Goal: Information Seeking & Learning: Learn about a topic

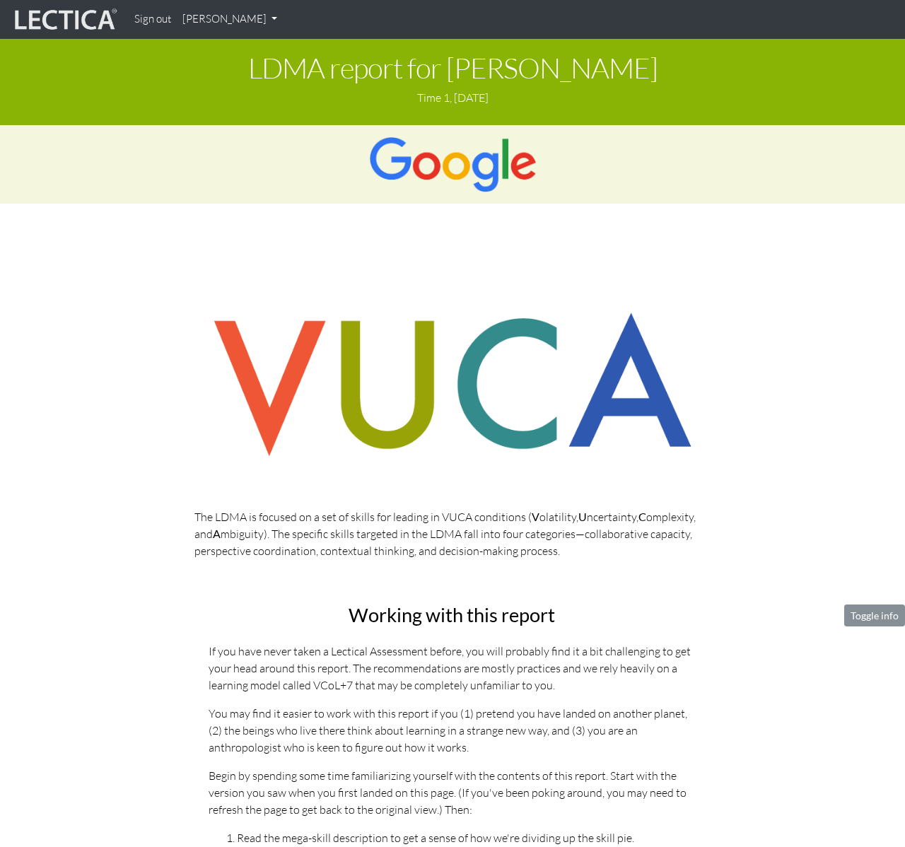
scroll to position [1912, 0]
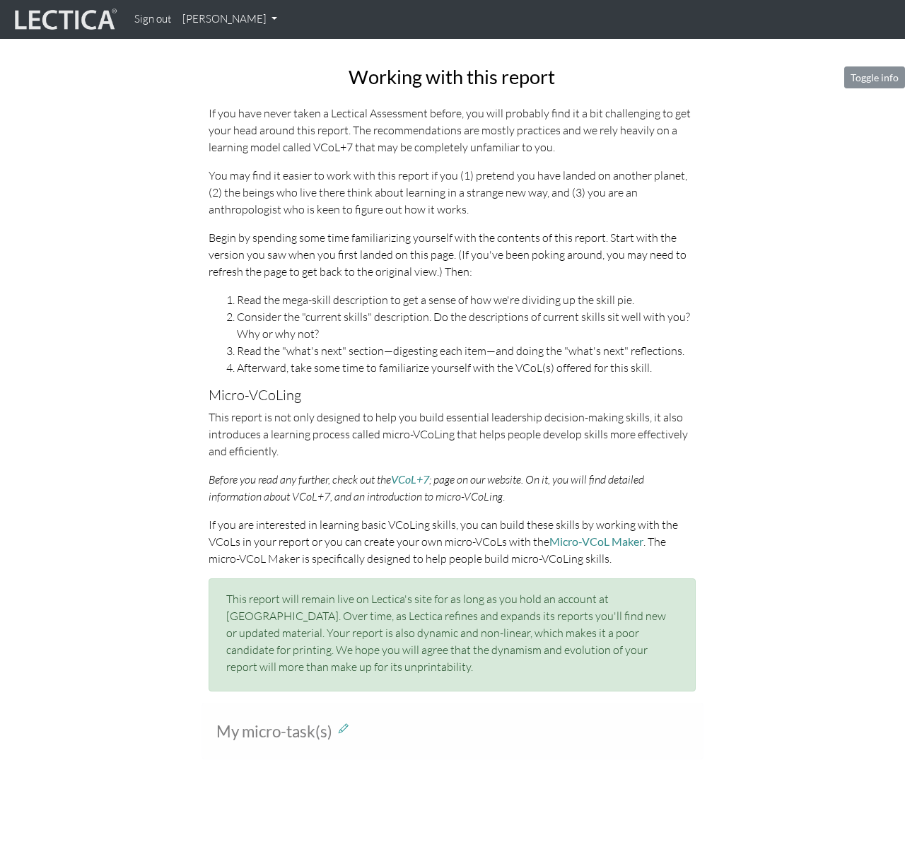
scroll to position [480, 0]
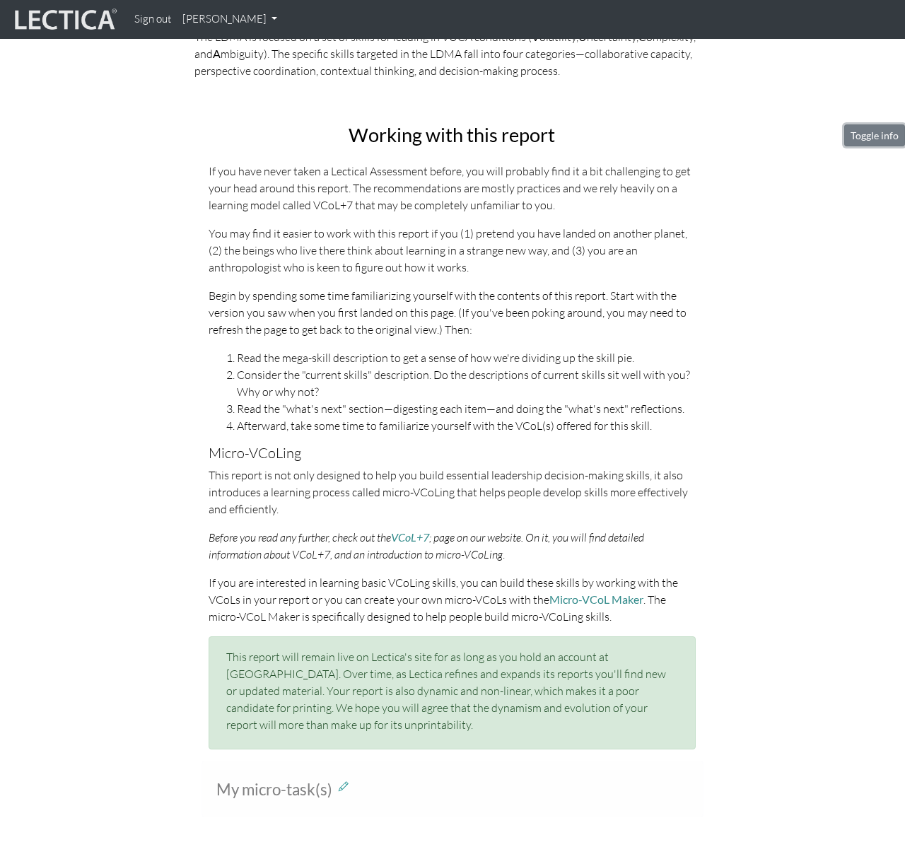
click at [870, 137] on button "Toggle info" at bounding box center [875, 135] width 61 height 22
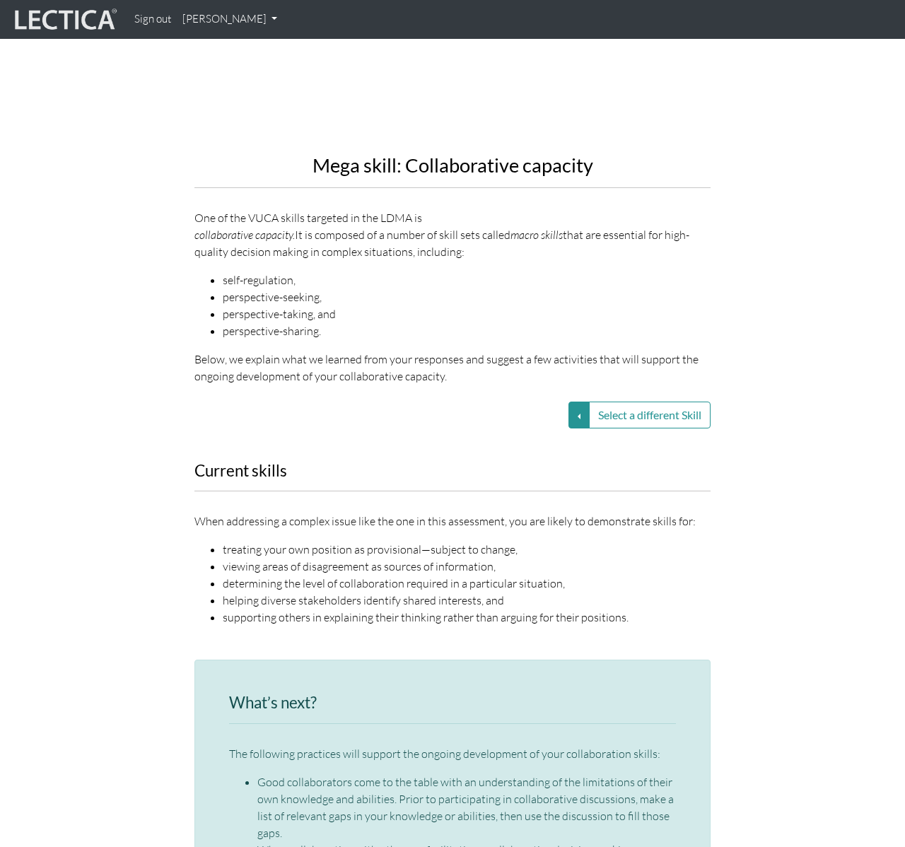
scroll to position [1012, 0]
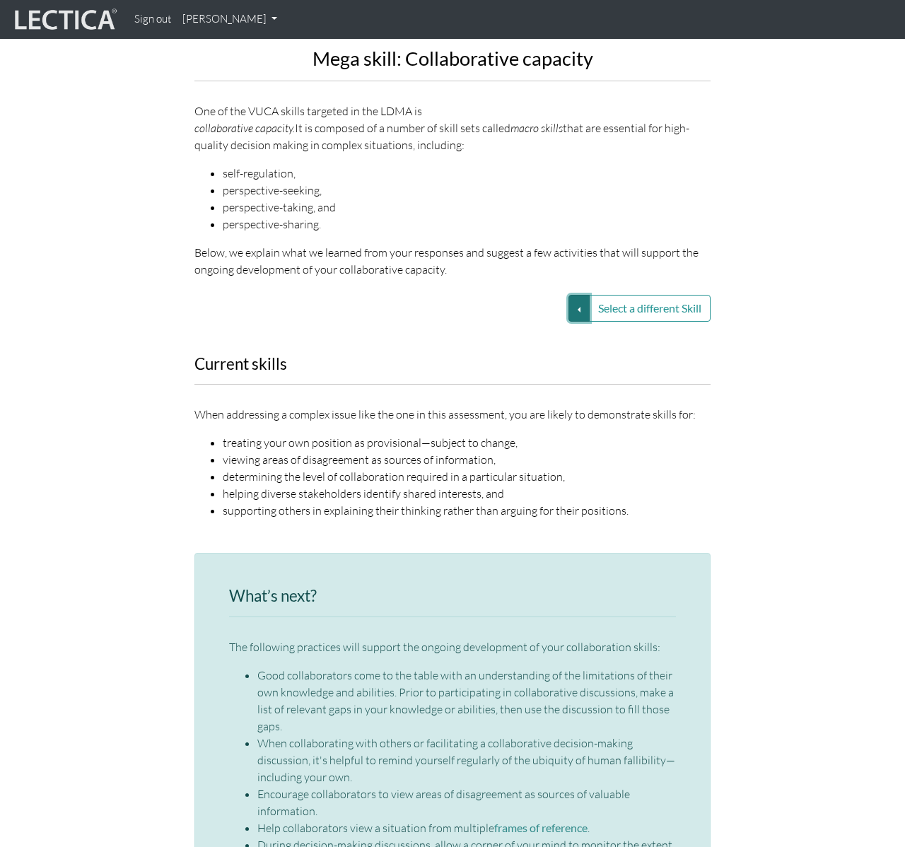
click at [579, 295] on button "Select a different Skill" at bounding box center [579, 308] width 21 height 27
click at [533, 318] on link "VUCA—Perspective coordination" at bounding box center [478, 326] width 151 height 16
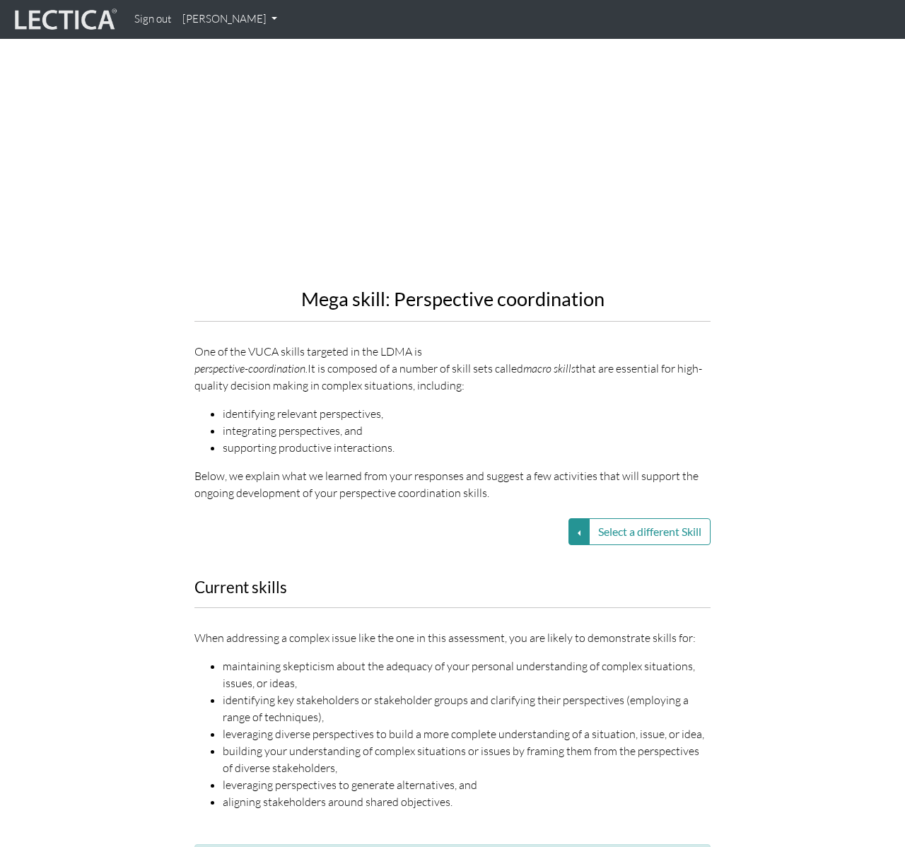
scroll to position [839, 0]
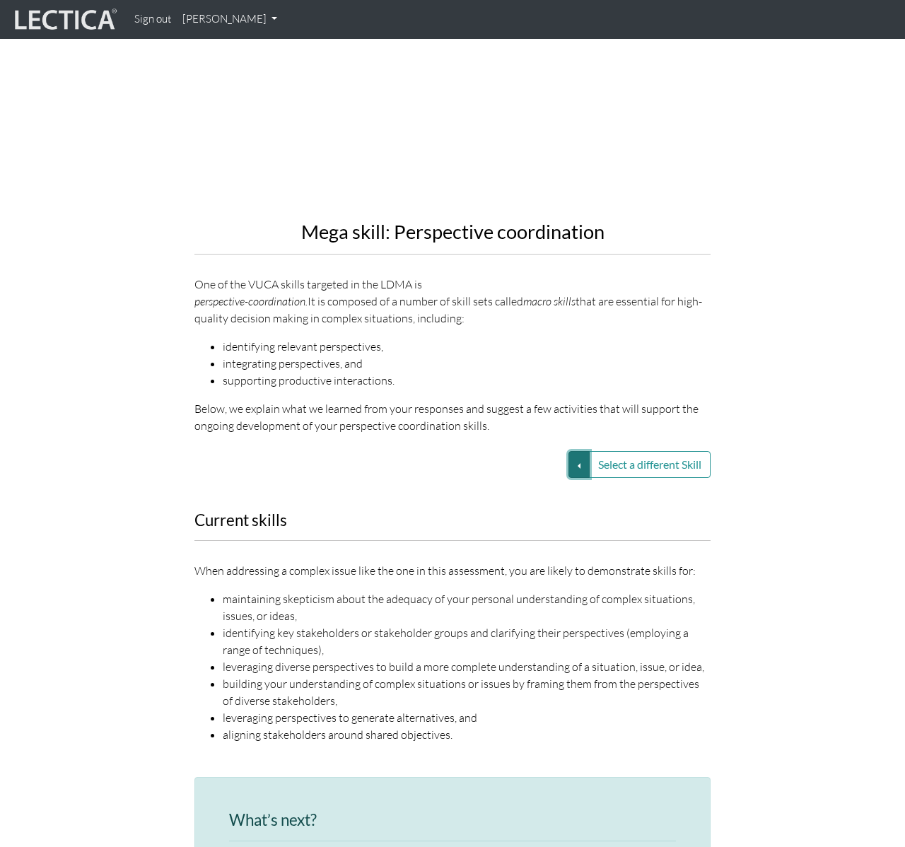
click at [576, 451] on button "Select a different Skill" at bounding box center [579, 464] width 21 height 27
click at [524, 490] on link "VUCA—Contextual thinking" at bounding box center [478, 498] width 151 height 16
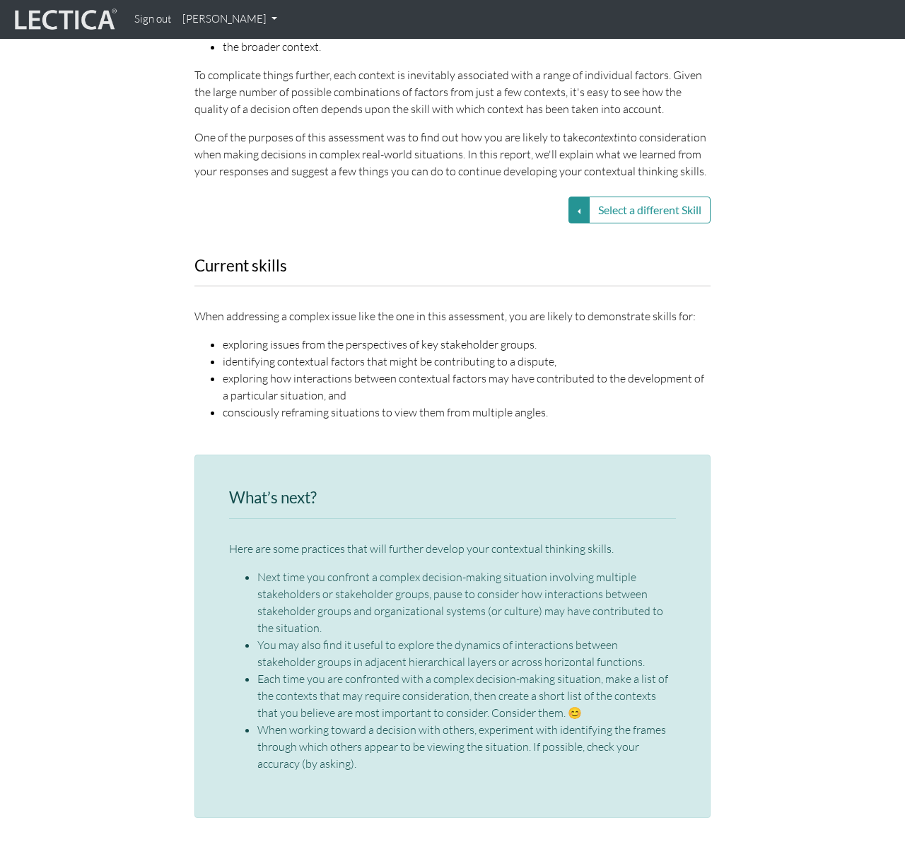
scroll to position [1225, 0]
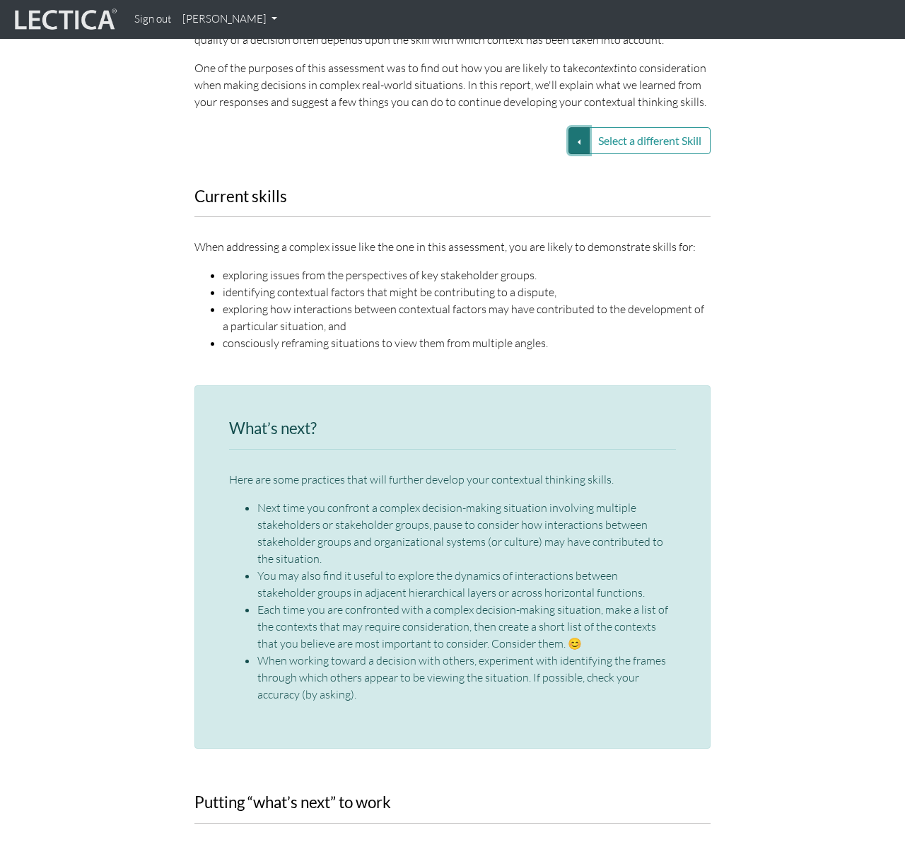
click at [577, 138] on button "Select a different Skill" at bounding box center [579, 140] width 21 height 27
click at [523, 190] on link "VUCA—Decision-making process" at bounding box center [478, 191] width 151 height 16
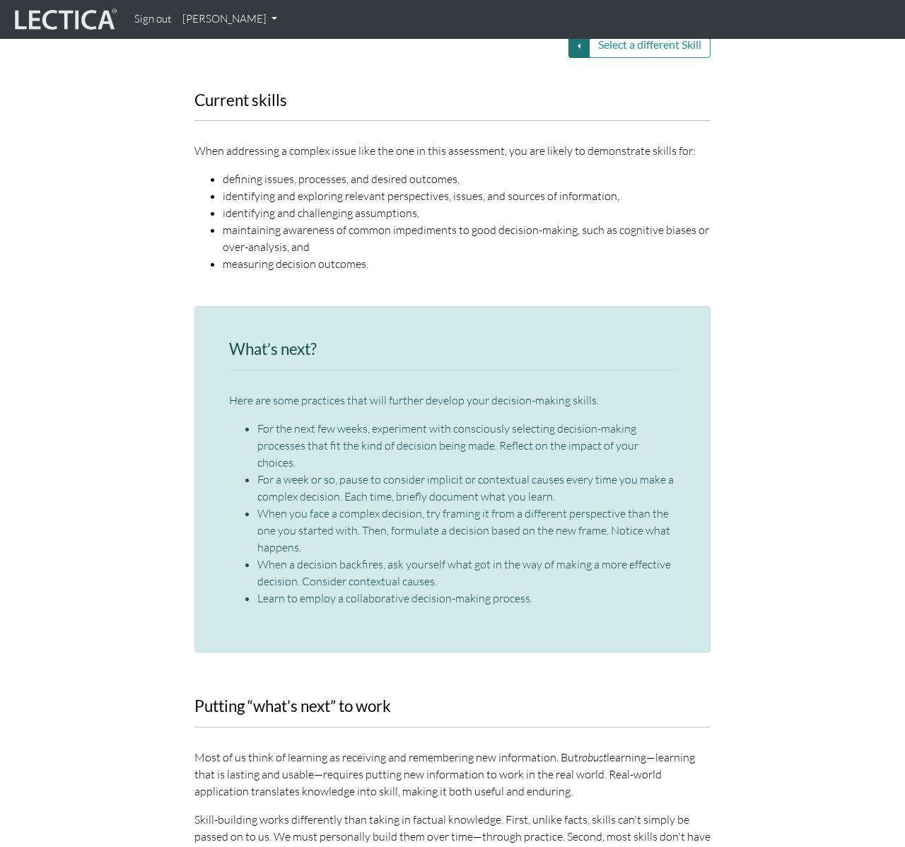
scroll to position [1275, 0]
click at [578, 50] on button "Select a different Skill" at bounding box center [579, 46] width 21 height 27
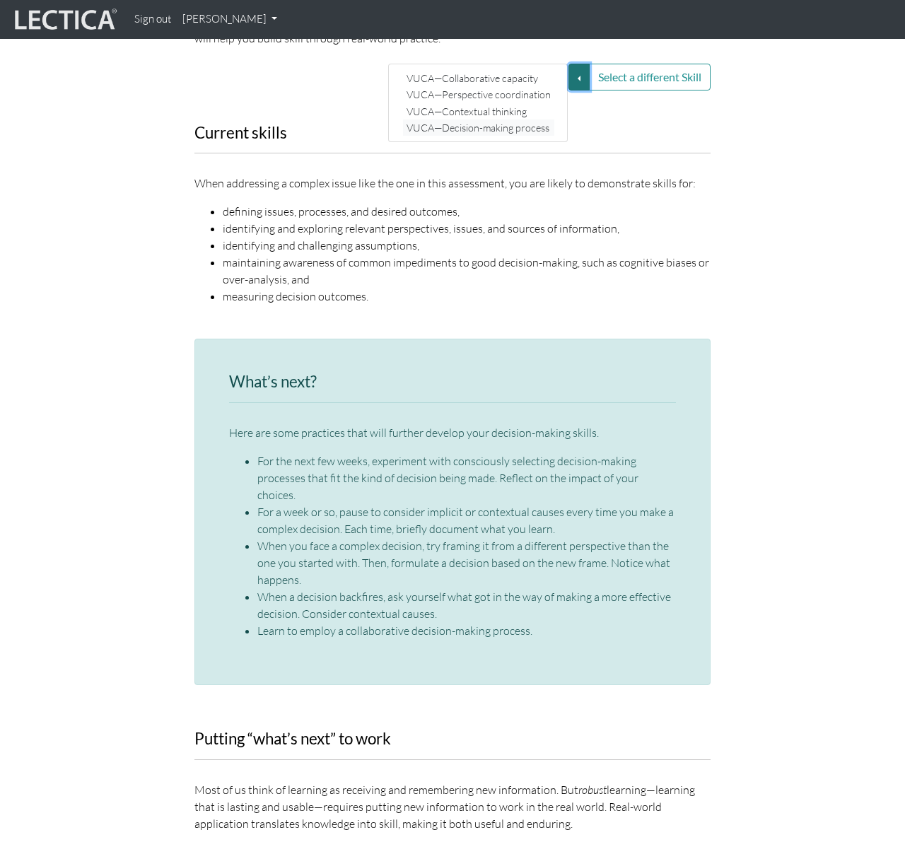
scroll to position [1245, 0]
click at [475, 81] on link "VUCA—Collaborative capacity" at bounding box center [478, 77] width 151 height 16
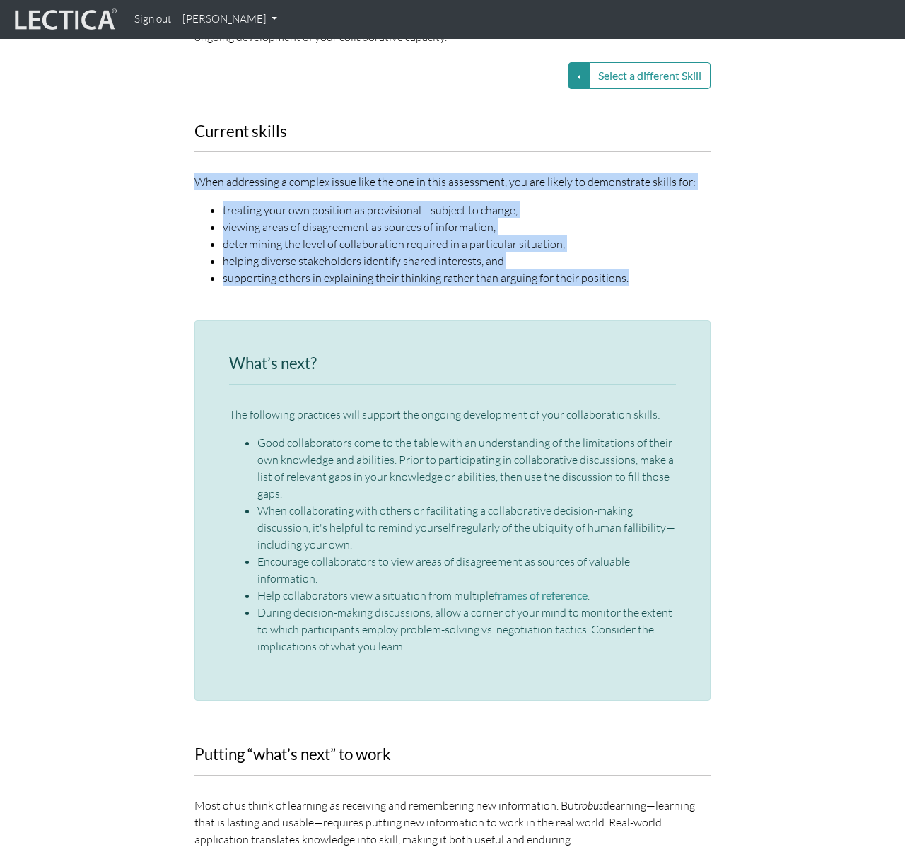
drag, startPoint x: 191, startPoint y: 161, endPoint x: 656, endPoint y: 262, distance: 476.1
click at [656, 262] on div "Current skills When addressing a complex issue like the one in this assessment,…" at bounding box center [453, 213] width 538 height 181
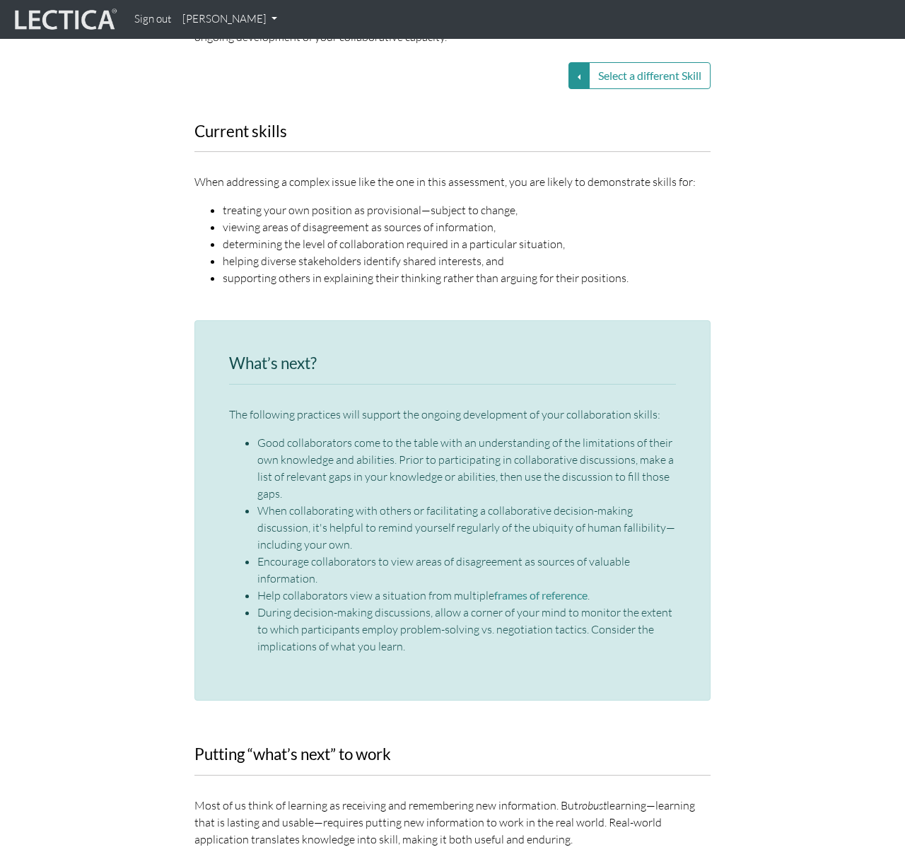
drag, startPoint x: 462, startPoint y: 238, endPoint x: 615, endPoint y: 242, distance: 153.6
click at [465, 253] on li "helping diverse stakeholders identify shared interests, and" at bounding box center [467, 261] width 488 height 17
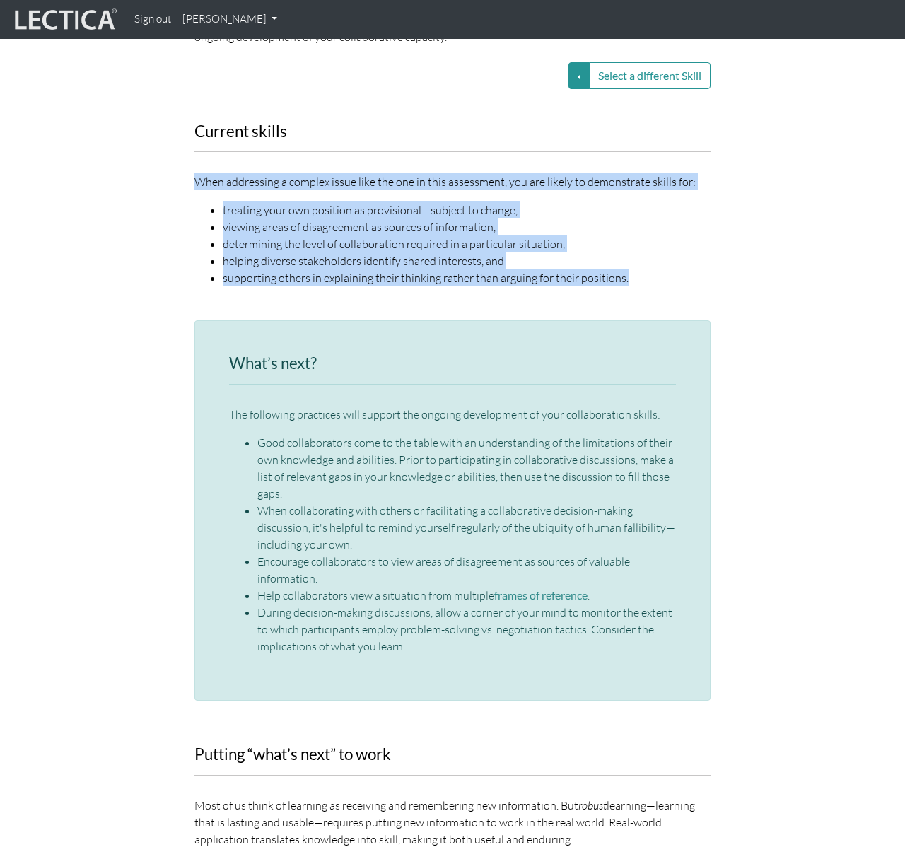
drag, startPoint x: 634, startPoint y: 265, endPoint x: 193, endPoint y: 167, distance: 452.2
click at [193, 167] on div "Current skills When addressing a complex issue like the one in this assessment,…" at bounding box center [453, 213] width 538 height 181
copy div "When addressing a complex issue like the one in this assessment, you are likely…"
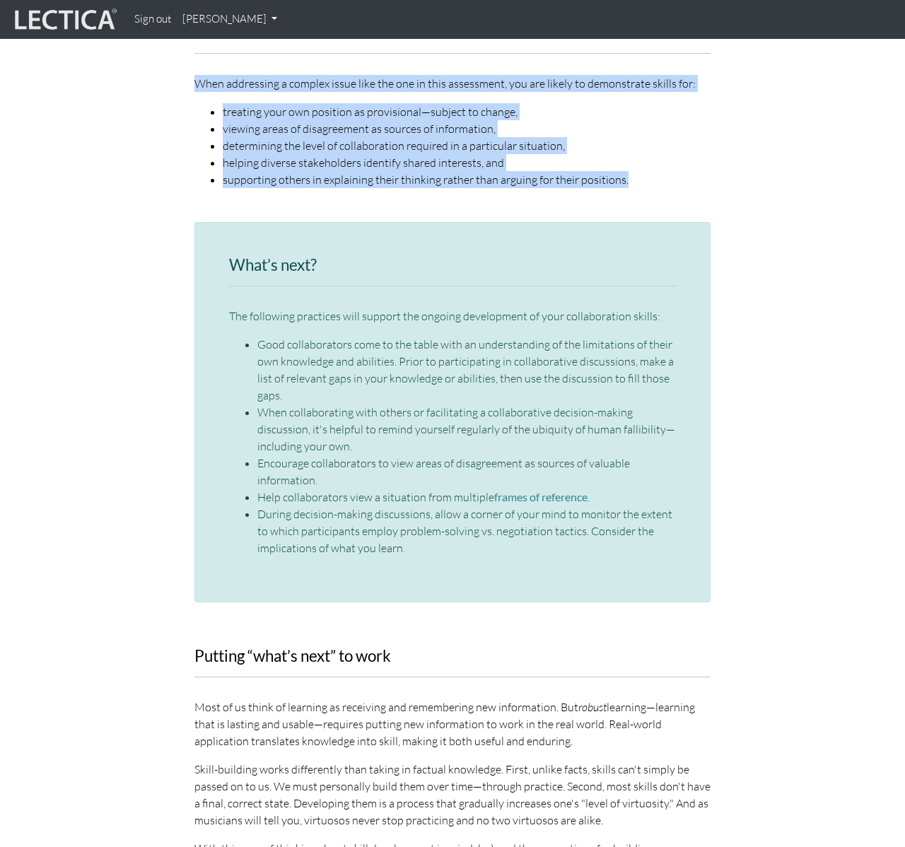
scroll to position [1316, 0]
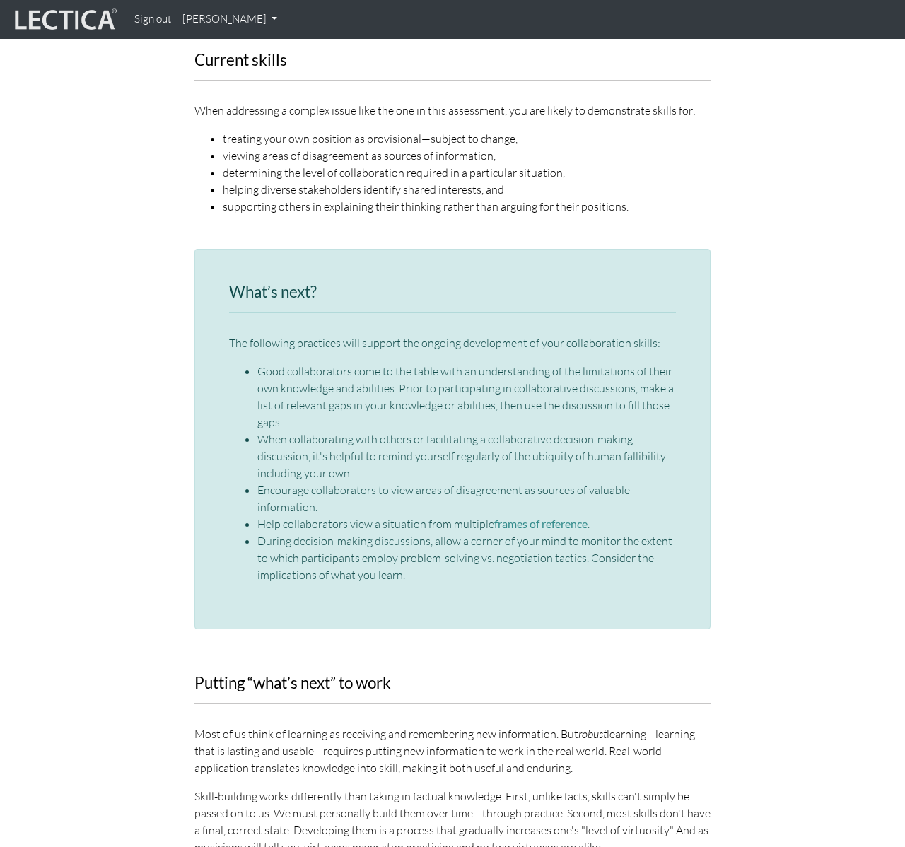
drag, startPoint x: 262, startPoint y: 339, endPoint x: 224, endPoint y: 327, distance: 40.5
click at [252, 337] on div "The following practices will support the ongoing development of your collaborat…" at bounding box center [452, 459] width 447 height 249
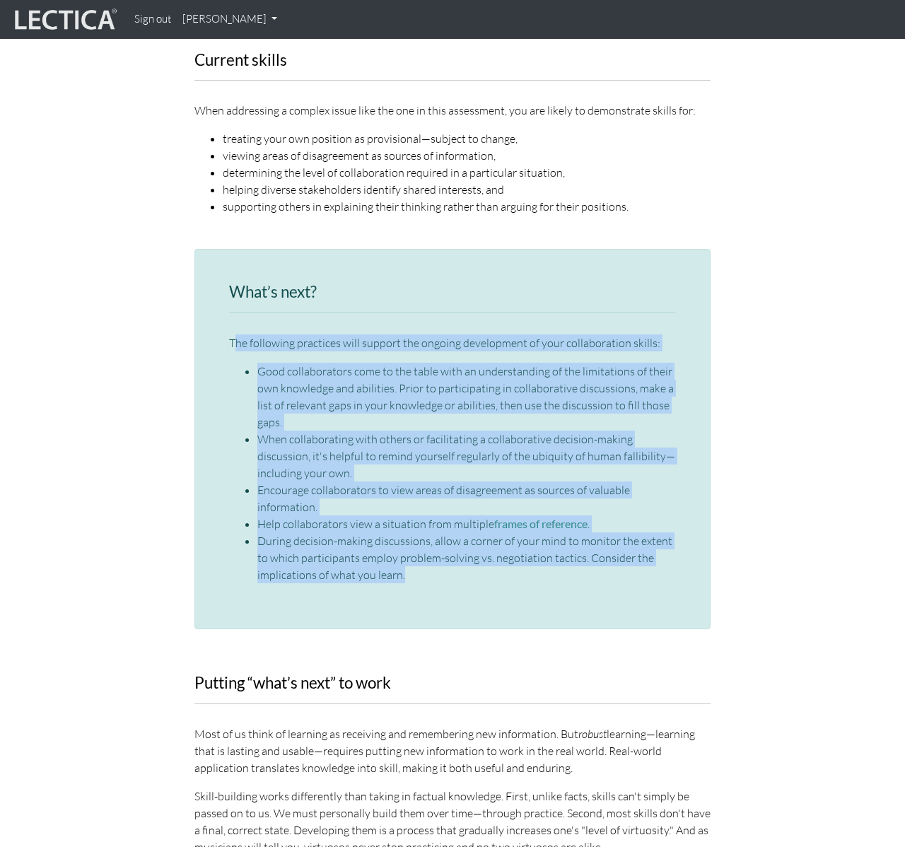
drag, startPoint x: 233, startPoint y: 327, endPoint x: 424, endPoint y: 558, distance: 300.4
click at [424, 558] on div "The following practices will support the ongoing development of your collaborat…" at bounding box center [452, 459] width 447 height 249
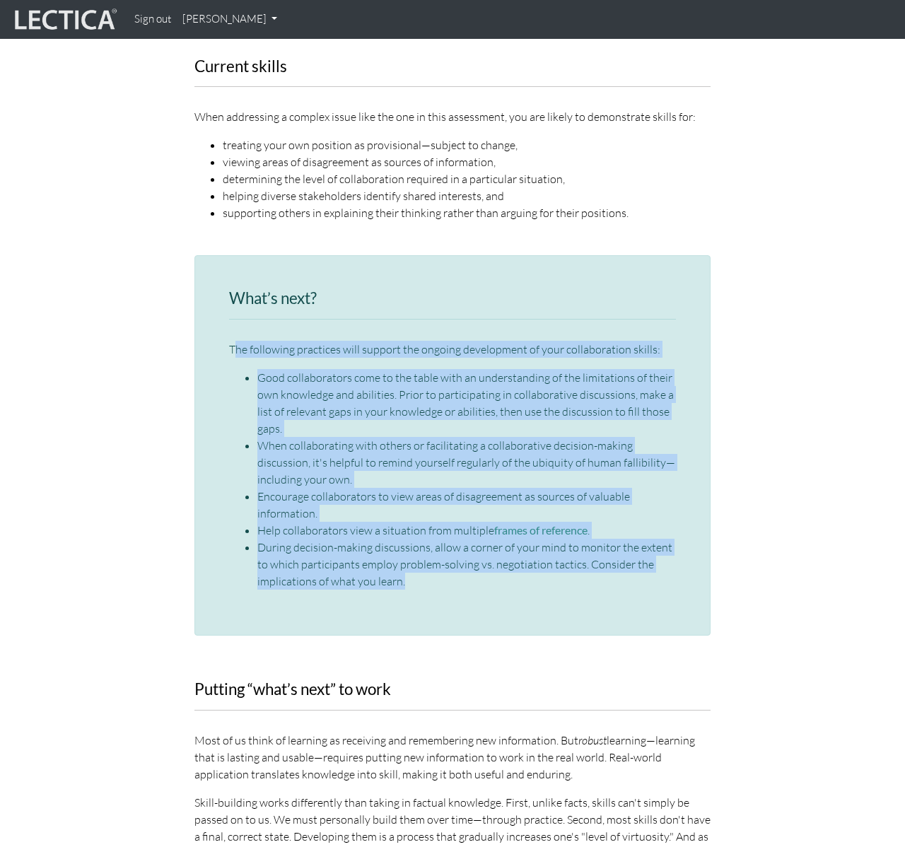
copy div "he following practices will support the ongoing development of your collaborati…"
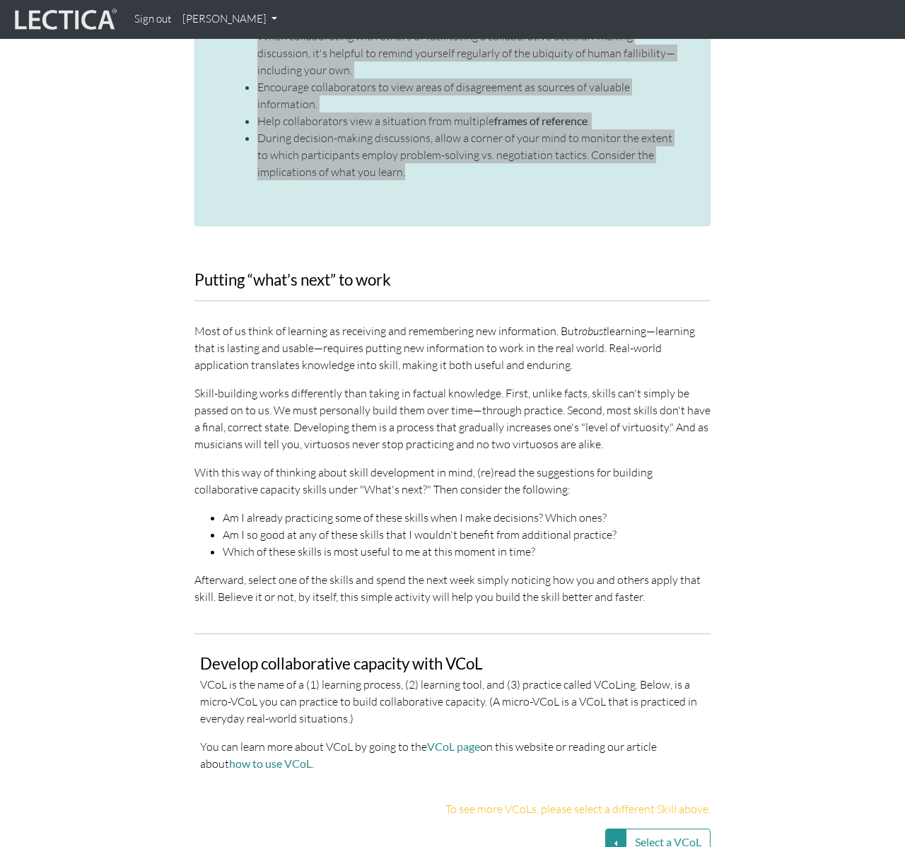
scroll to position [1720, 4]
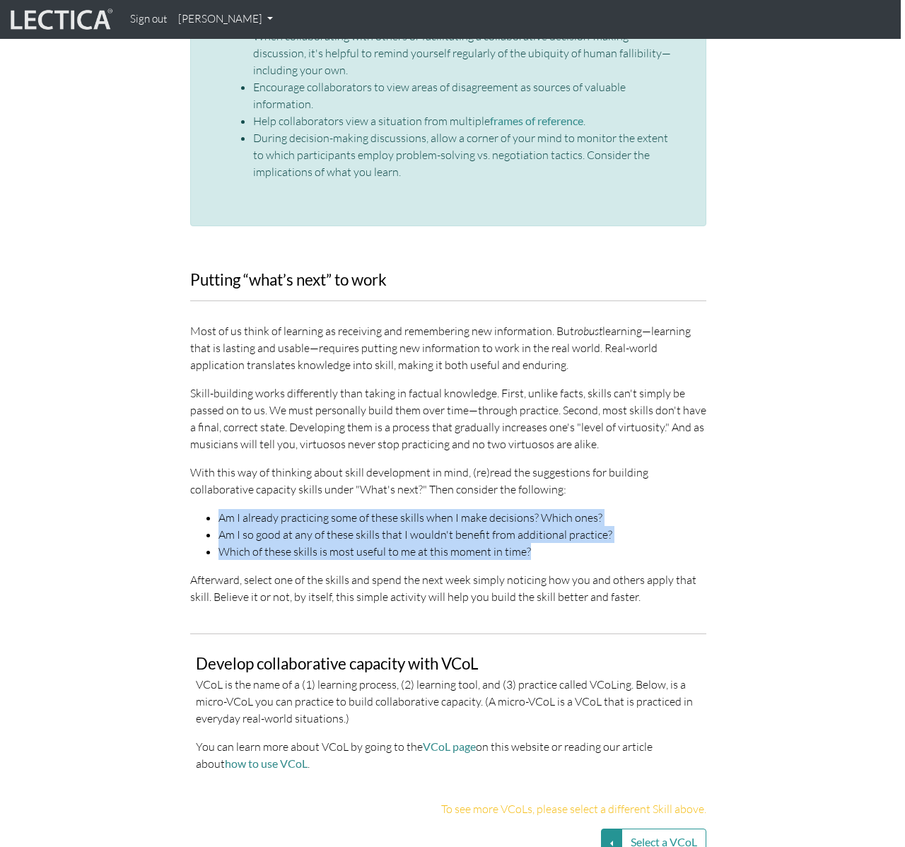
drag, startPoint x: 533, startPoint y: 537, endPoint x: 220, endPoint y: 502, distance: 315.3
click at [220, 509] on ul "Am I already practicing some of these skills when I make decisions? Which ones?…" at bounding box center [448, 534] width 516 height 51
copy ul "Am I already practicing some of these skills when I make decisions? Which ones?…"
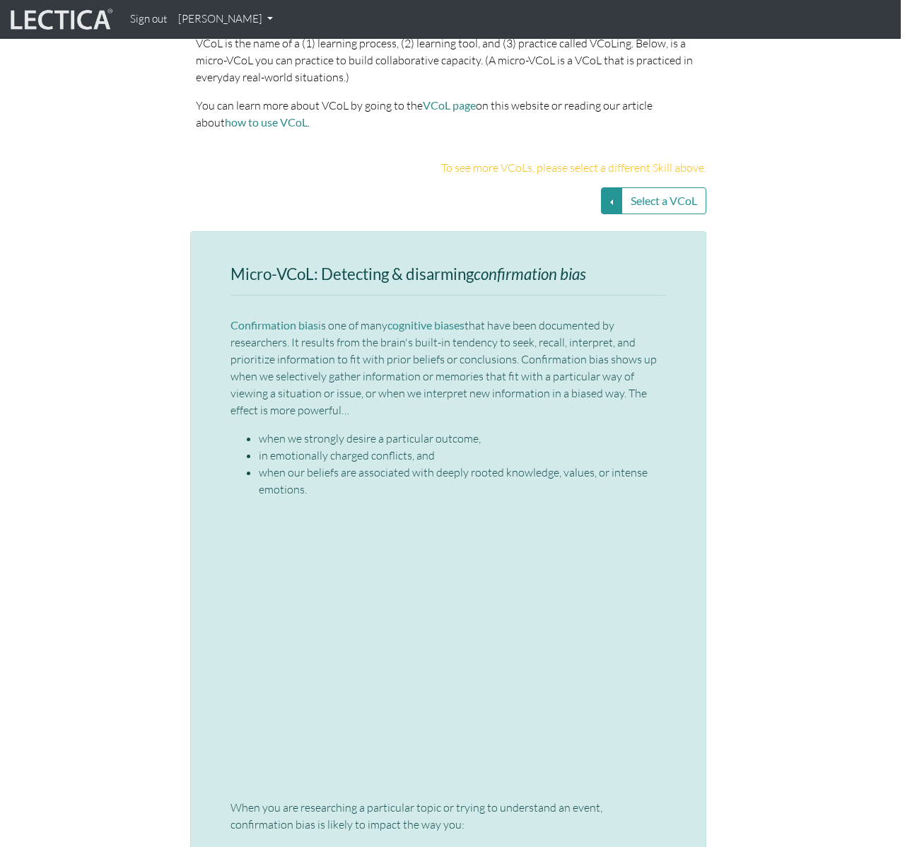
scroll to position [2294, 4]
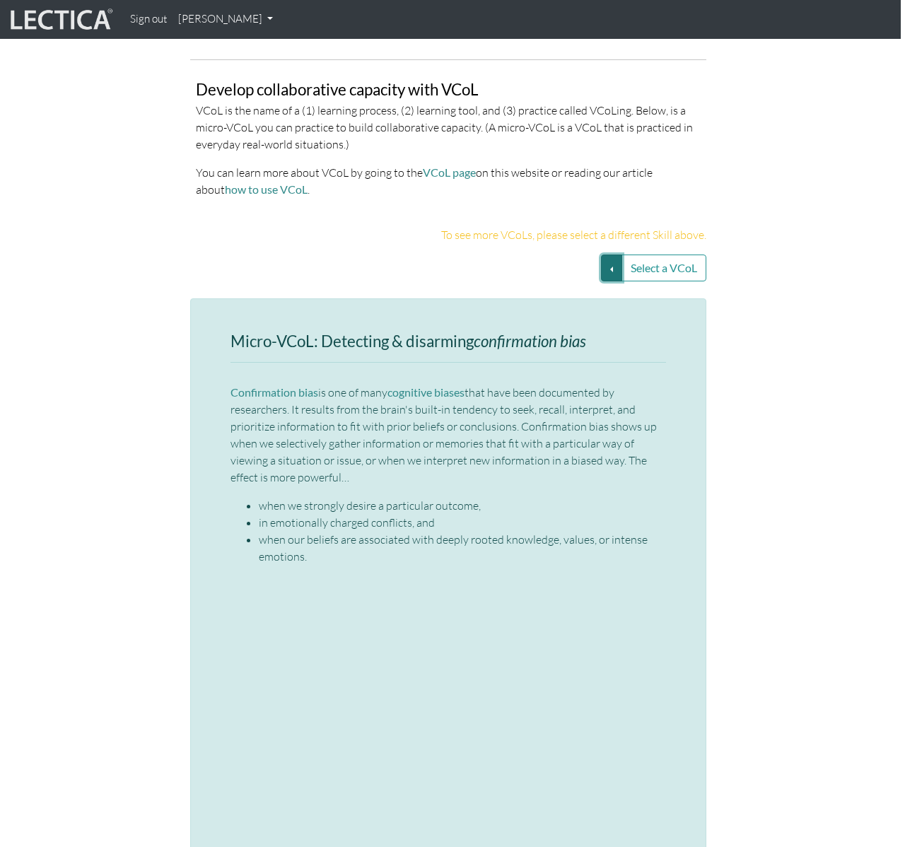
click at [610, 255] on button "Select a VCoL" at bounding box center [611, 268] width 21 height 27
click at [608, 255] on button "Select a VCoL" at bounding box center [611, 268] width 21 height 27
click at [320, 390] on p "Confirmation bias is one of many cognitive biases that have been documented by …" at bounding box center [449, 435] width 436 height 102
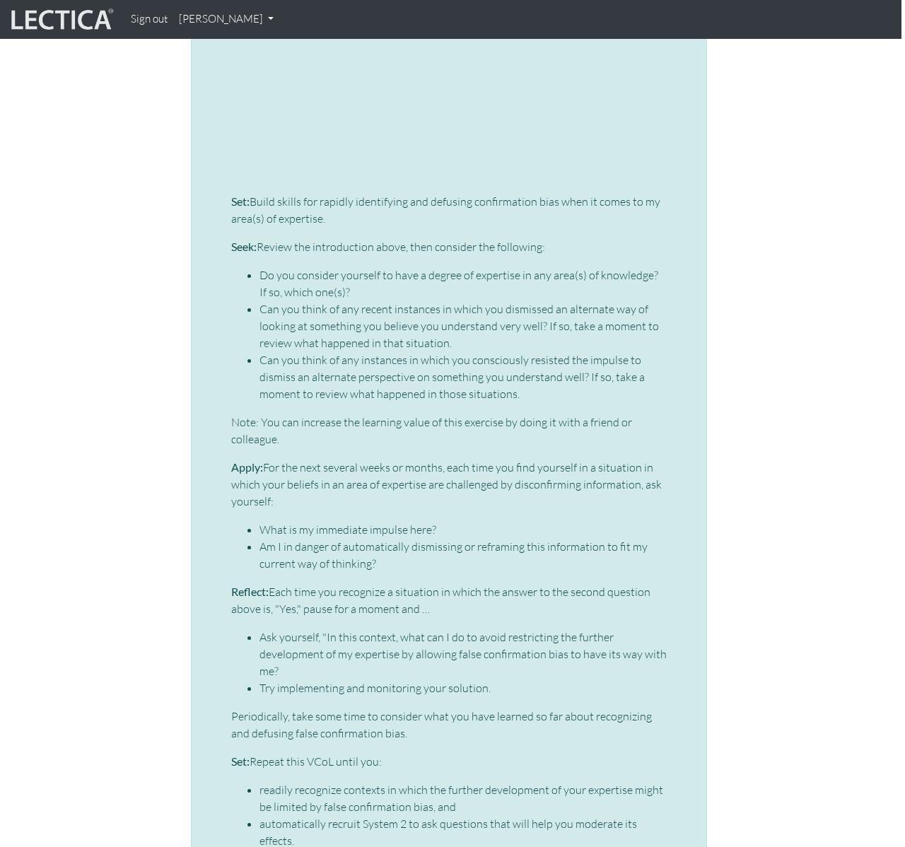
scroll to position [3673, 4]
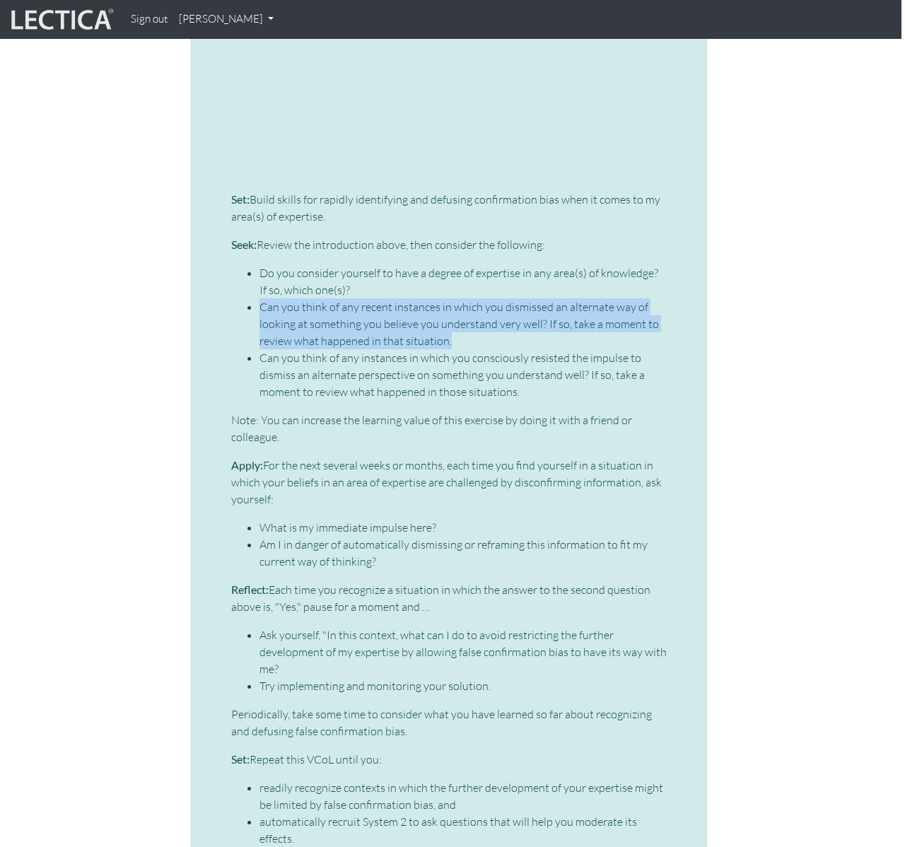
drag, startPoint x: 460, startPoint y: 325, endPoint x: 285, endPoint y: 322, distance: 174.7
click at [260, 298] on li "Can you think of any recent instances in which you dismissed an alternate way o…" at bounding box center [463, 323] width 407 height 51
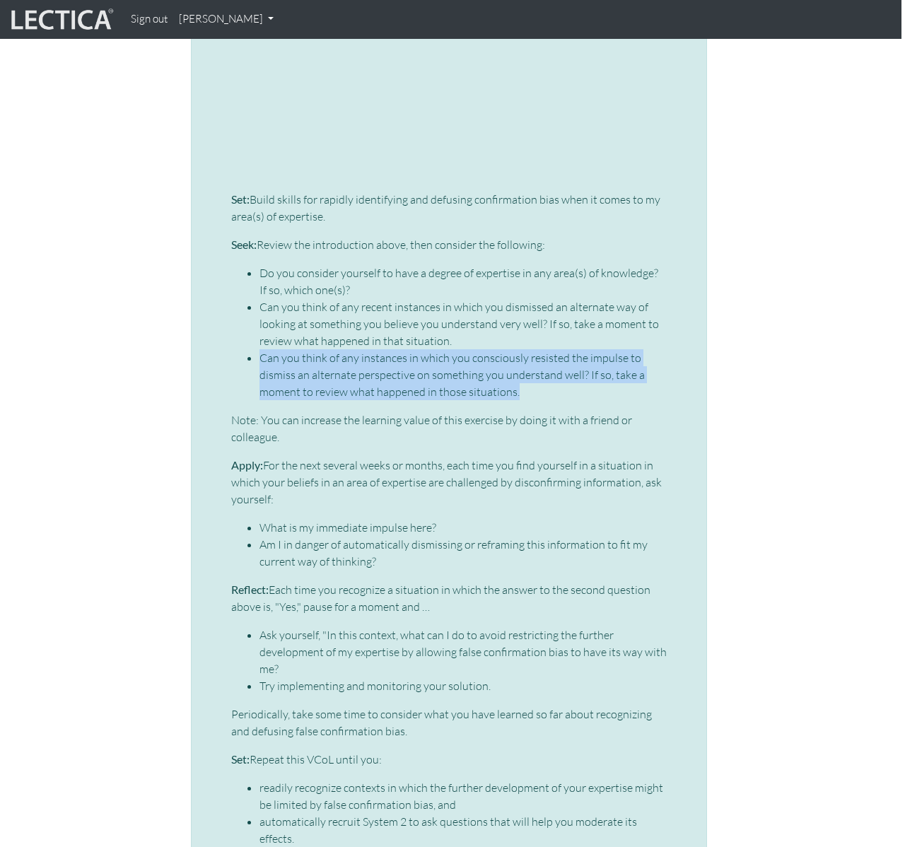
drag, startPoint x: 524, startPoint y: 374, endPoint x: 248, endPoint y: 342, distance: 277.7
click at [260, 349] on li "Can you think of any instances in which you consciously resisted the impulse to…" at bounding box center [463, 374] width 407 height 51
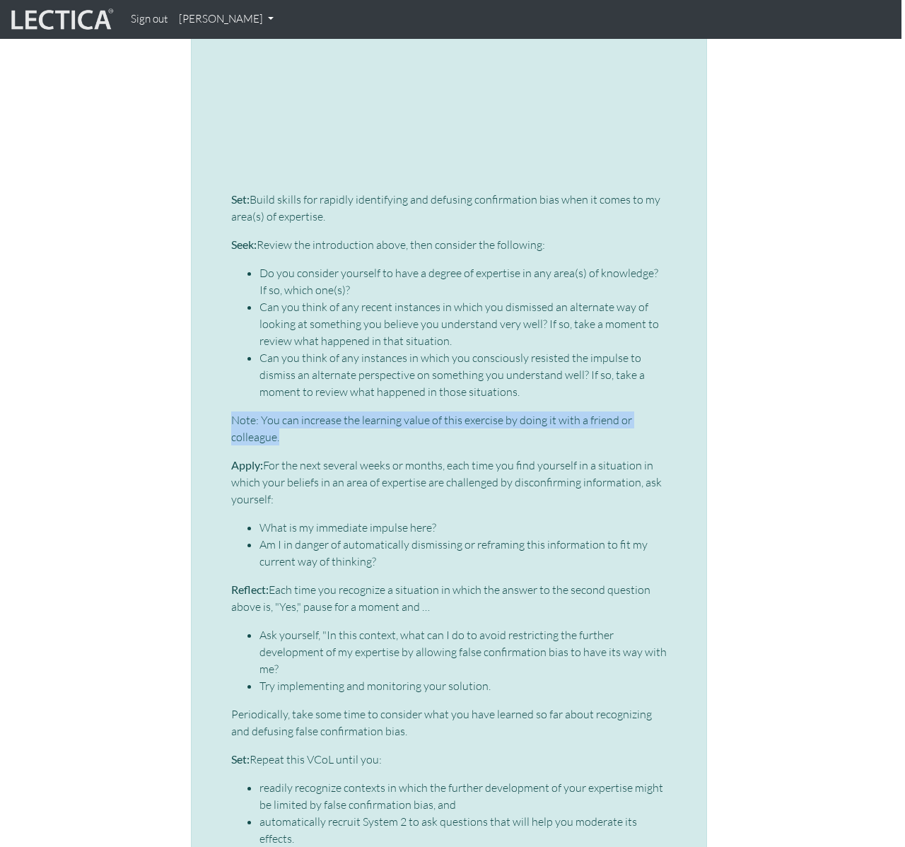
drag, startPoint x: 290, startPoint y: 417, endPoint x: 223, endPoint y: 407, distance: 67.9
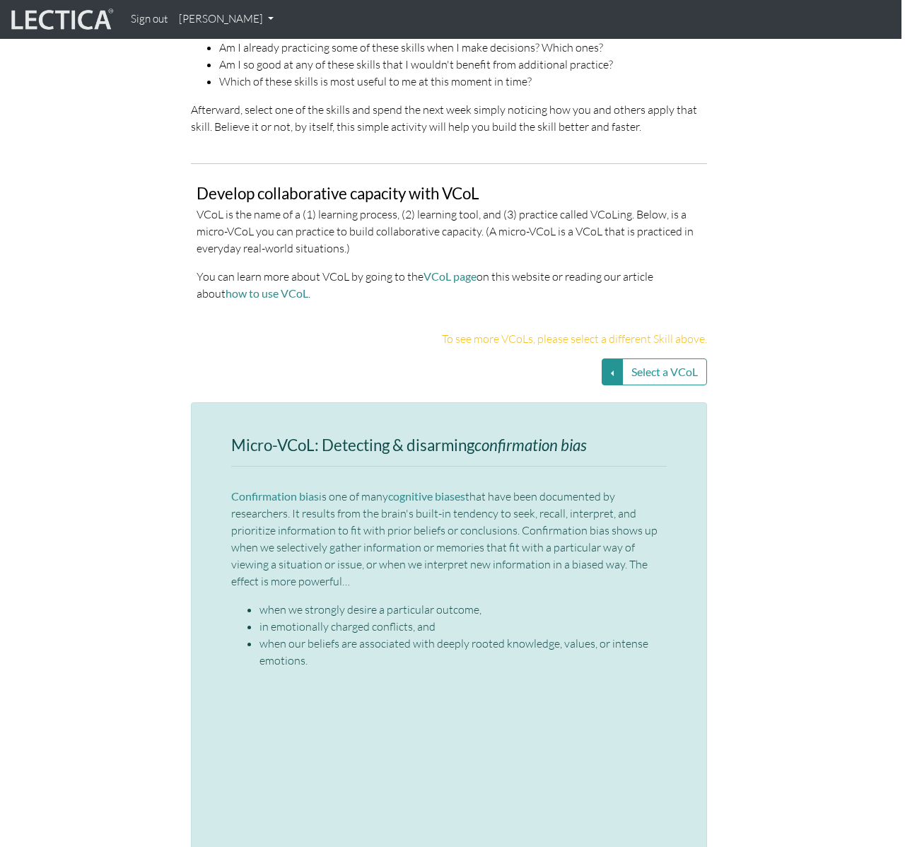
scroll to position [2168, 4]
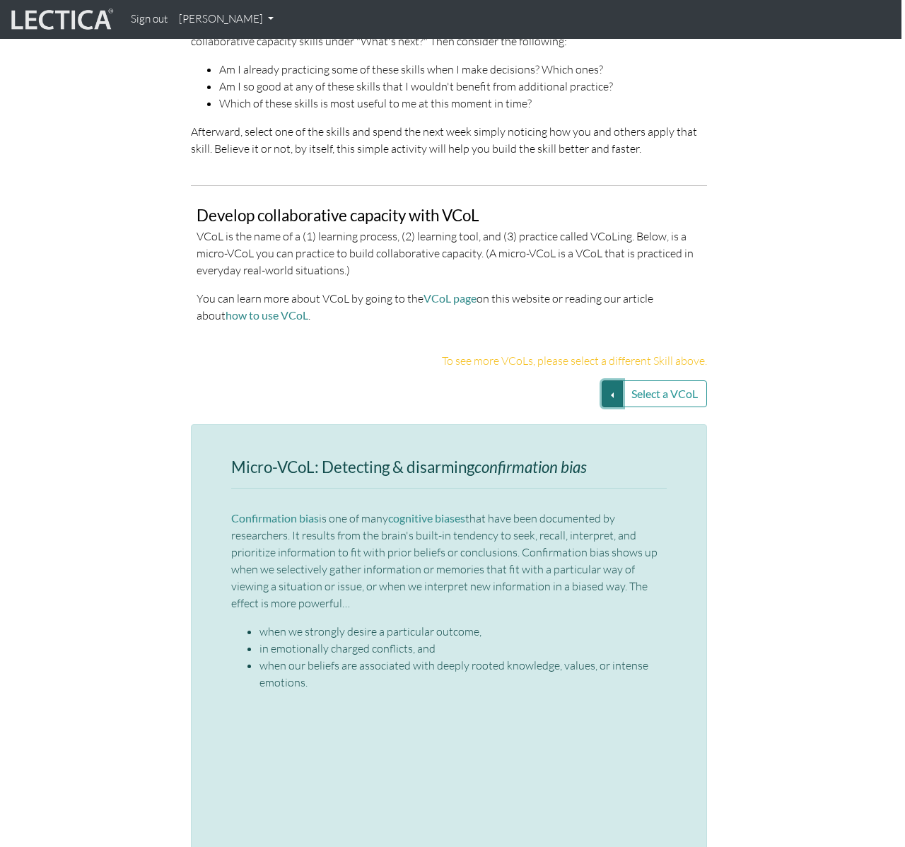
click at [610, 381] on button "Select a VCoL" at bounding box center [612, 394] width 21 height 27
click at [492, 403] on link "Effective discussions—Leveraging clarifying questions" at bounding box center [467, 411] width 237 height 16
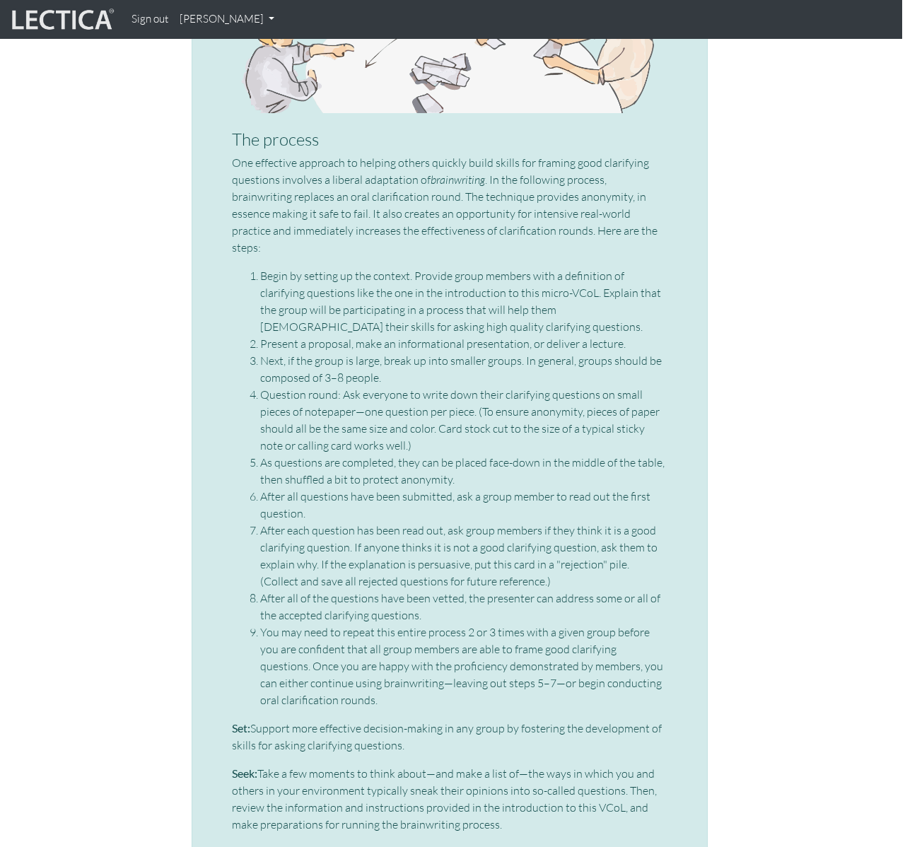
scroll to position [3425, 3]
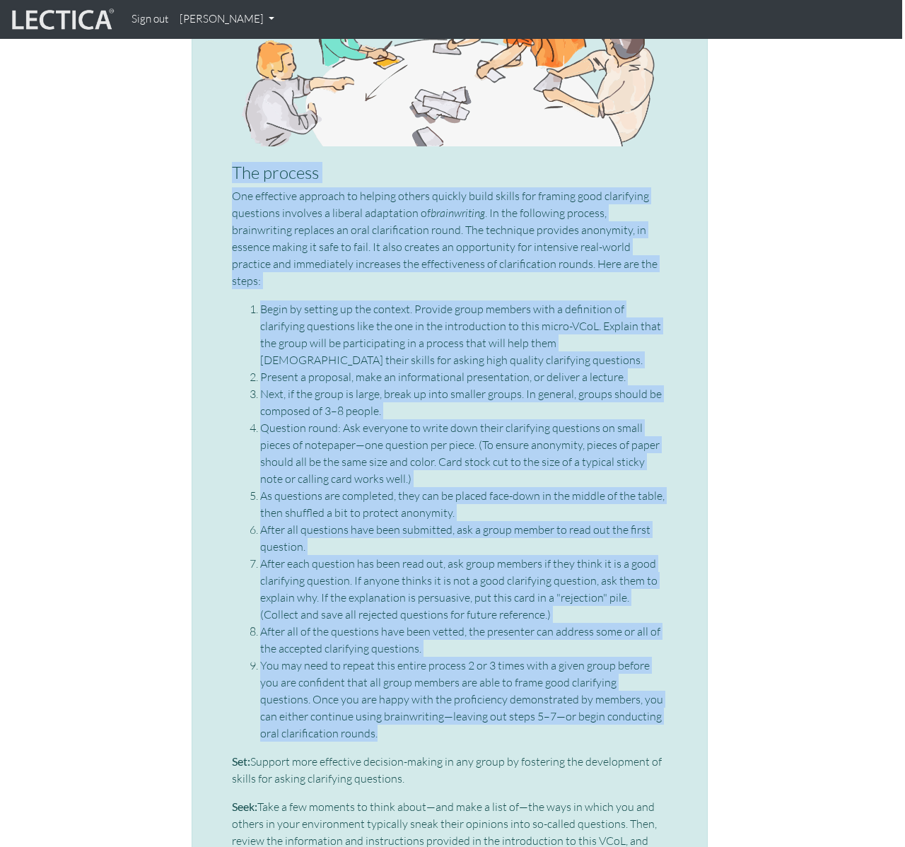
drag, startPoint x: 361, startPoint y: 698, endPoint x: 219, endPoint y: 161, distance: 556.2
click at [219, 161] on div "Mini-VCoL: Effective discussions—Leveraging clarifying questions What is a clar…" at bounding box center [450, 224] width 516 height 2114
copy div "Lor ipsumdo Sit ametconse adipisci el seddoei tempor incidid utlab etdolo mag a…"
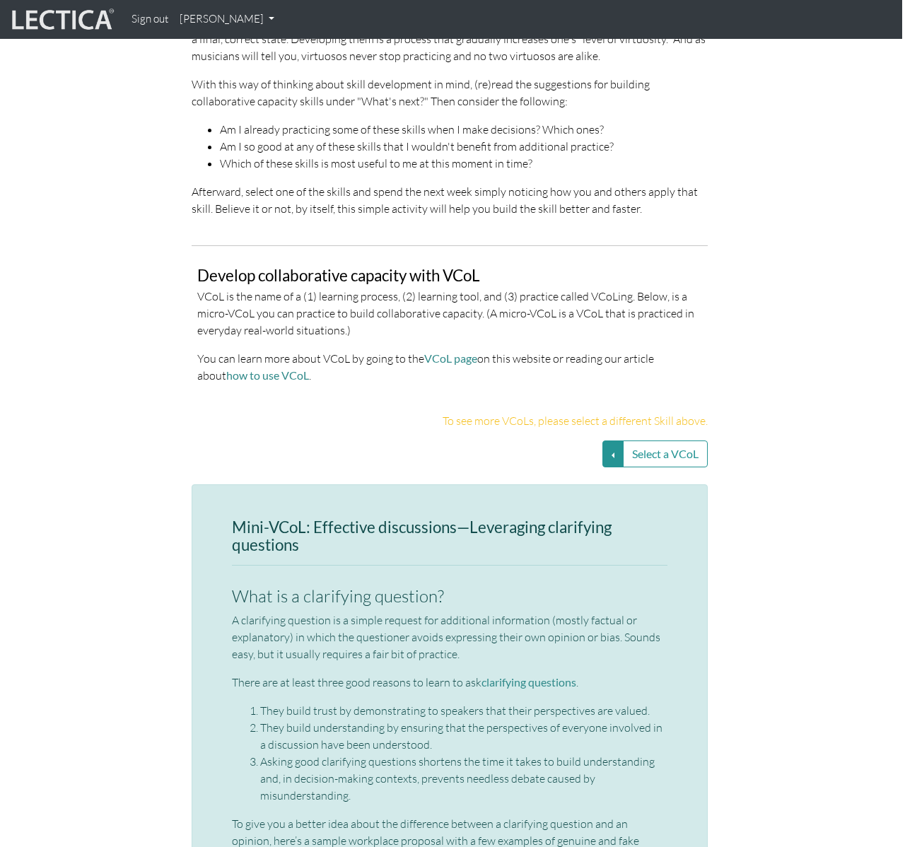
scroll to position [2020, 3]
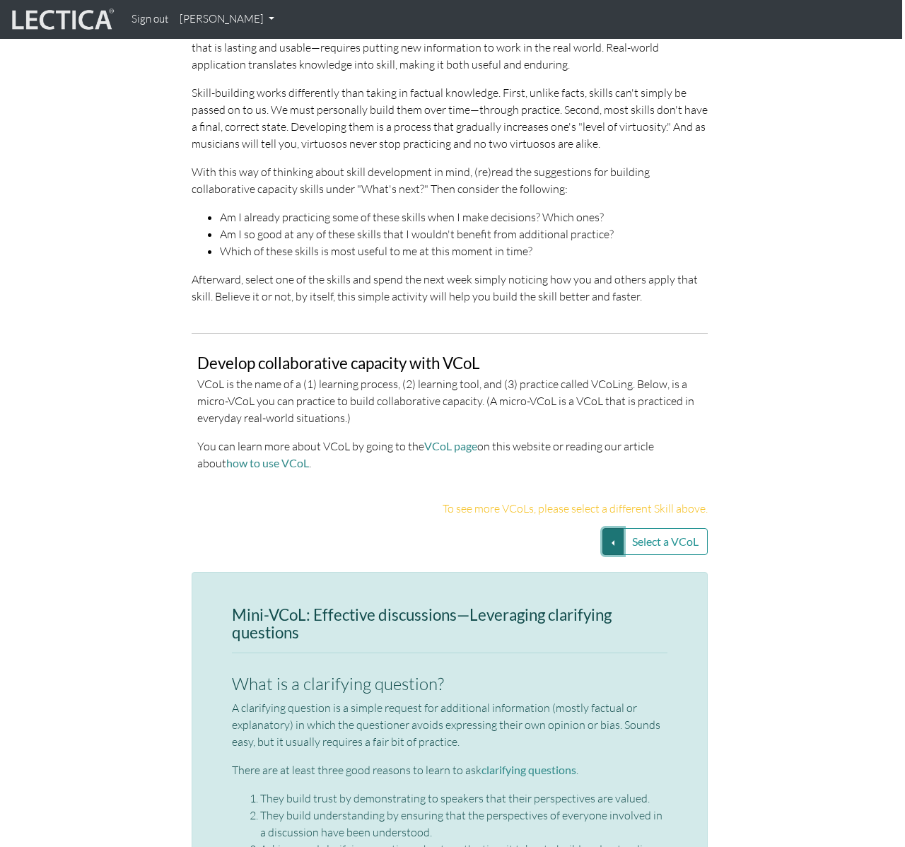
click at [605, 531] on button "Select a VCoL" at bounding box center [613, 541] width 21 height 27
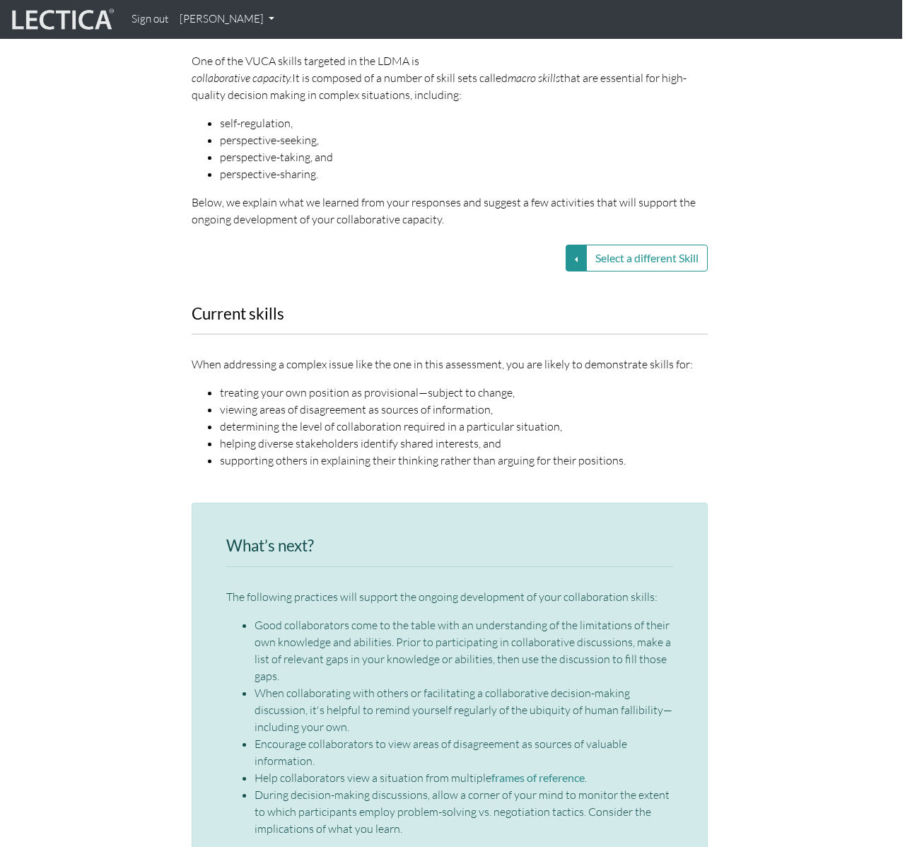
scroll to position [988, 3]
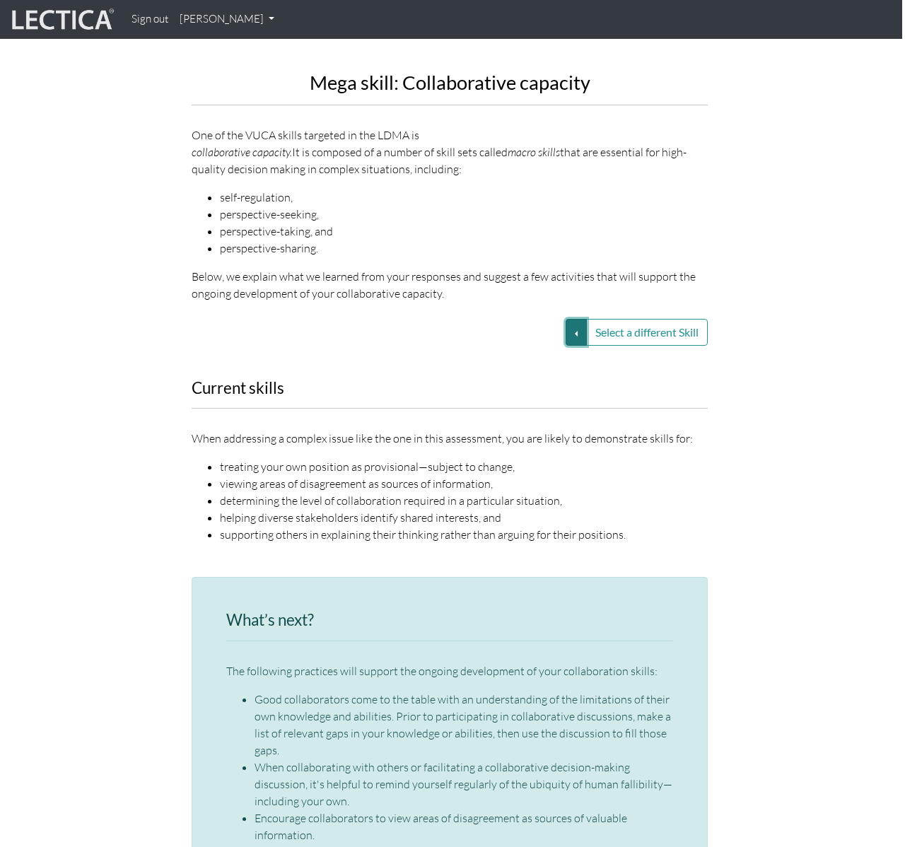
click at [574, 319] on button "Select a different Skill" at bounding box center [576, 332] width 21 height 27
click at [526, 342] on link "VUCA—Perspective coordination" at bounding box center [475, 350] width 151 height 16
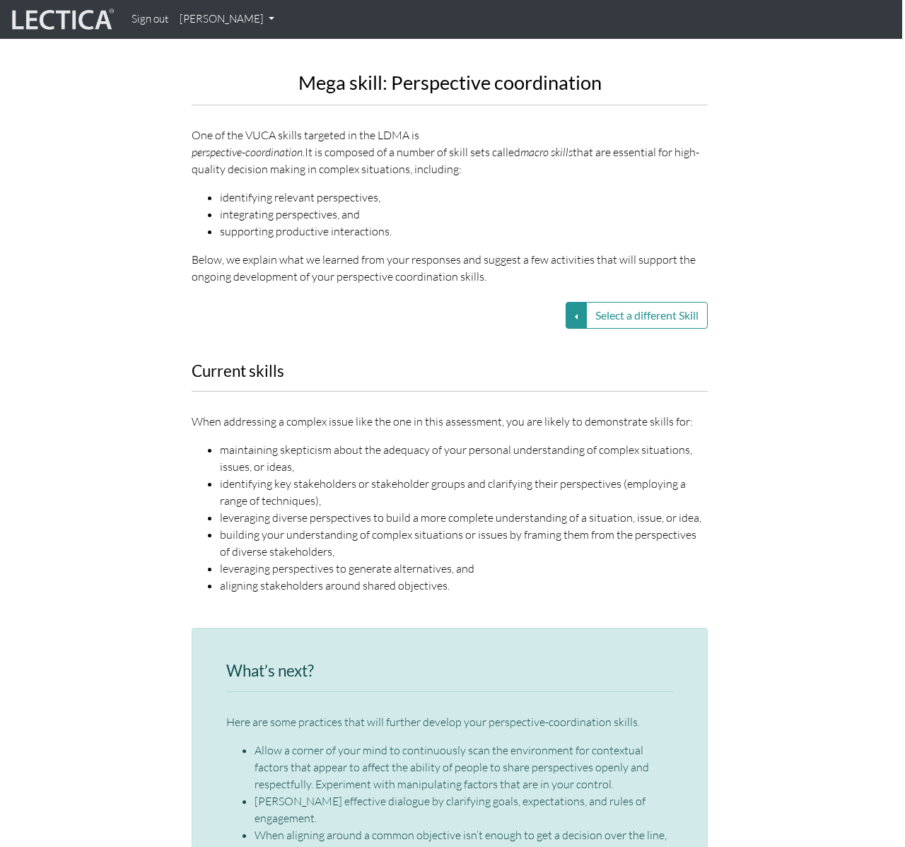
scroll to position [1112, 3]
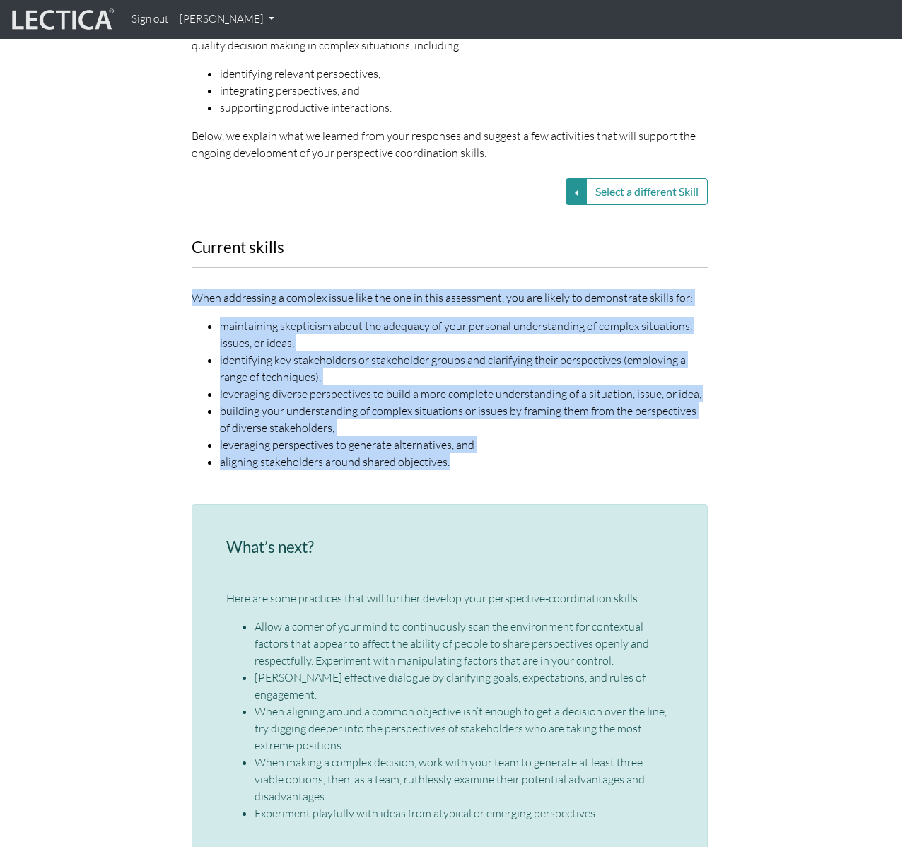
drag, startPoint x: 207, startPoint y: 282, endPoint x: 475, endPoint y: 443, distance: 312.5
click at [475, 443] on div "When addressing a complex issue like the one in this assessment, you are likely…" at bounding box center [450, 379] width 516 height 181
copy div "When addressing a complex issue like the one in this assessment, you are likely…"
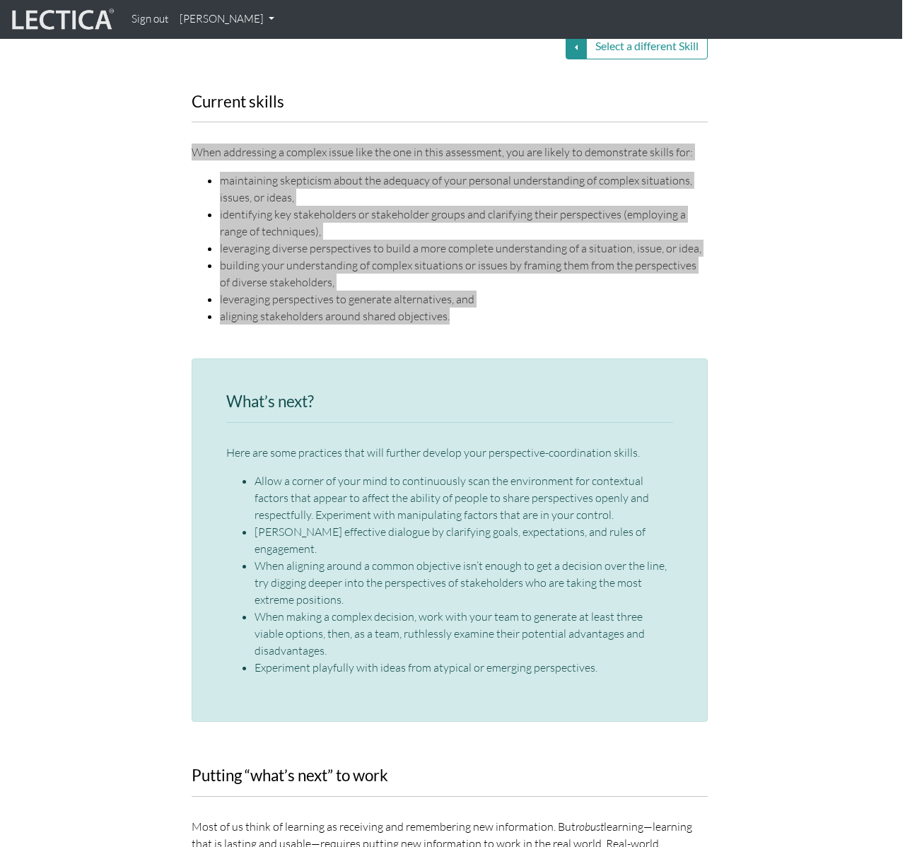
scroll to position [1275, 3]
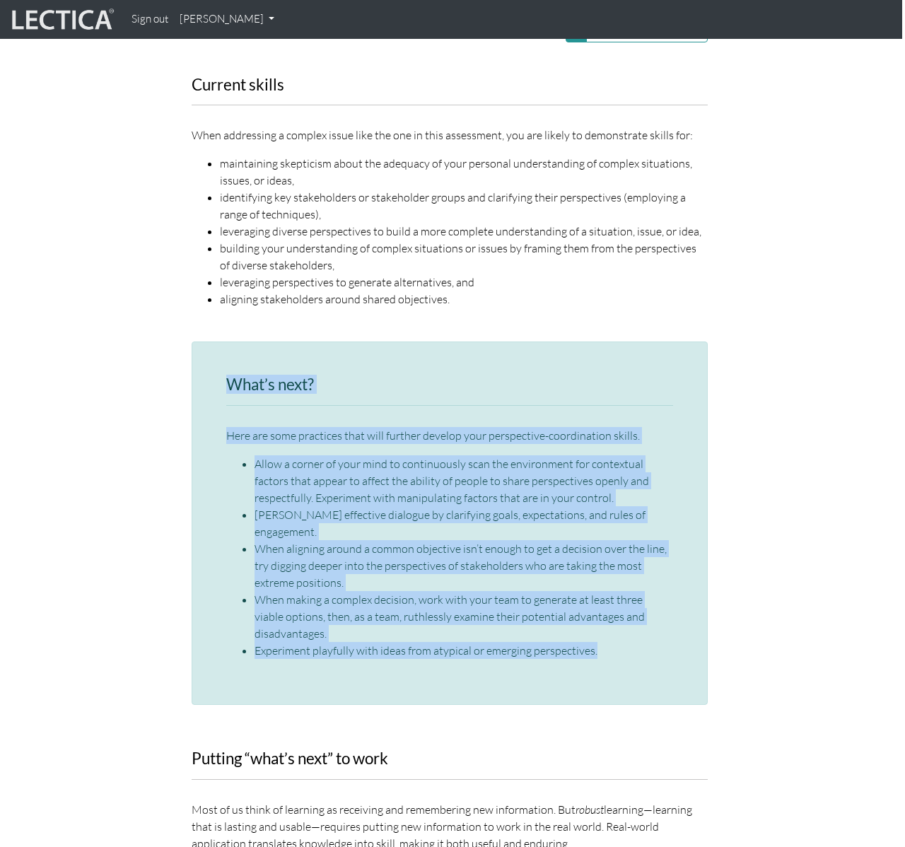
drag, startPoint x: 225, startPoint y: 366, endPoint x: 598, endPoint y: 610, distance: 446.1
click at [598, 610] on div "What’s next? Here are some practices that will further develop your perspective…" at bounding box center [450, 524] width 516 height 364
copy div "What’s next? Here are some practices that will further develop your perspective…"
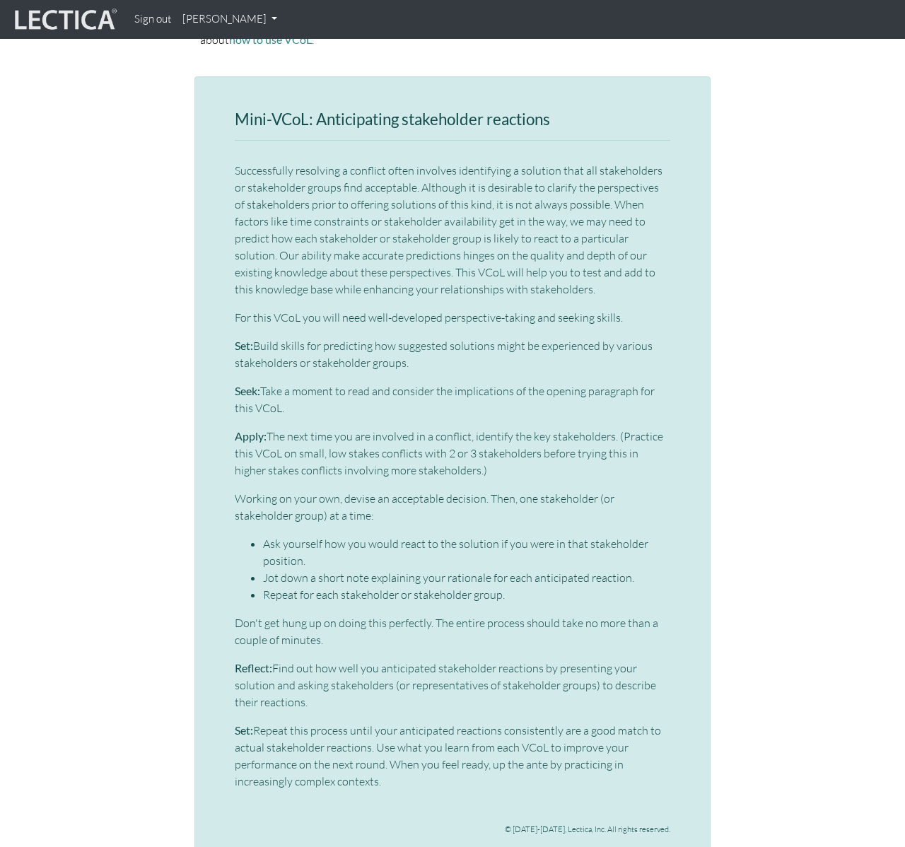
scroll to position [2477, 0]
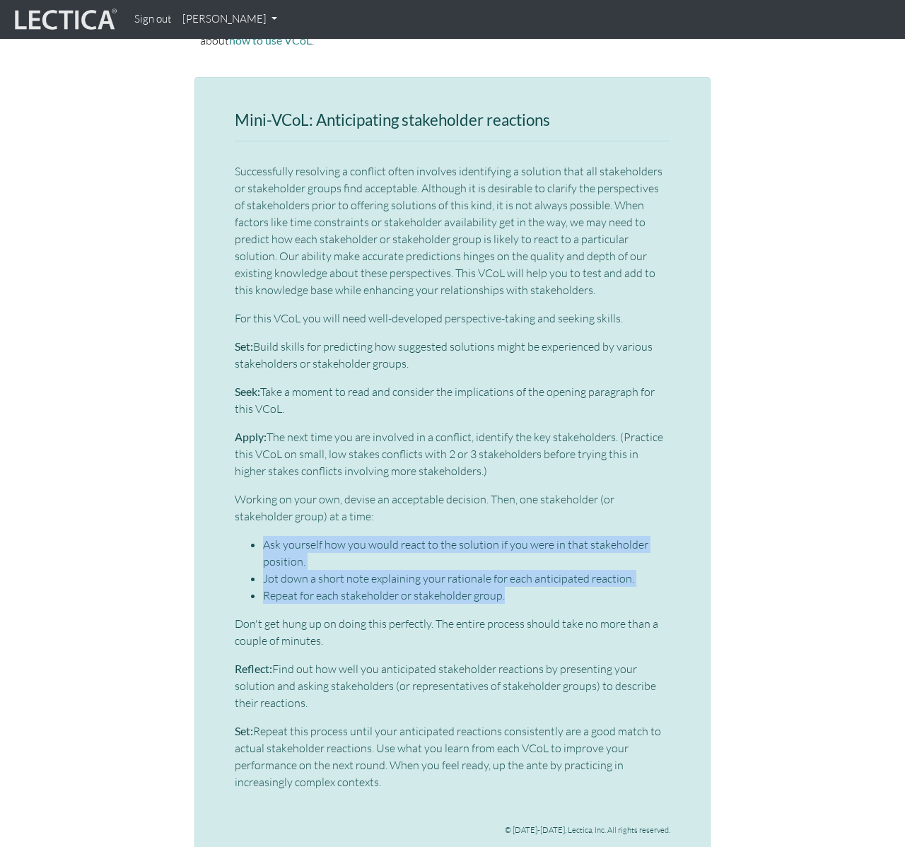
drag, startPoint x: 514, startPoint y: 564, endPoint x: 251, endPoint y: 511, distance: 268.4
click at [251, 536] on ul "Ask yourself how you would react to the solution if you were in that stakeholde…" at bounding box center [453, 570] width 436 height 68
copy ul "Ask yourself how you would react to the solution if you were in that stakeholde…"
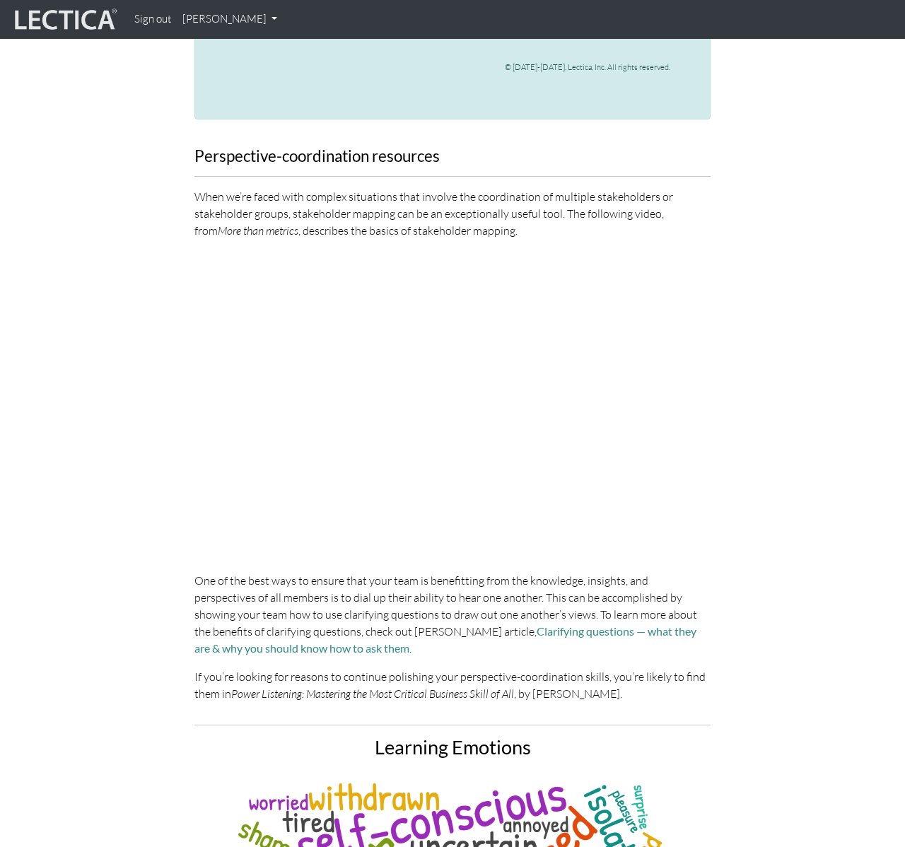
scroll to position [3239, 0]
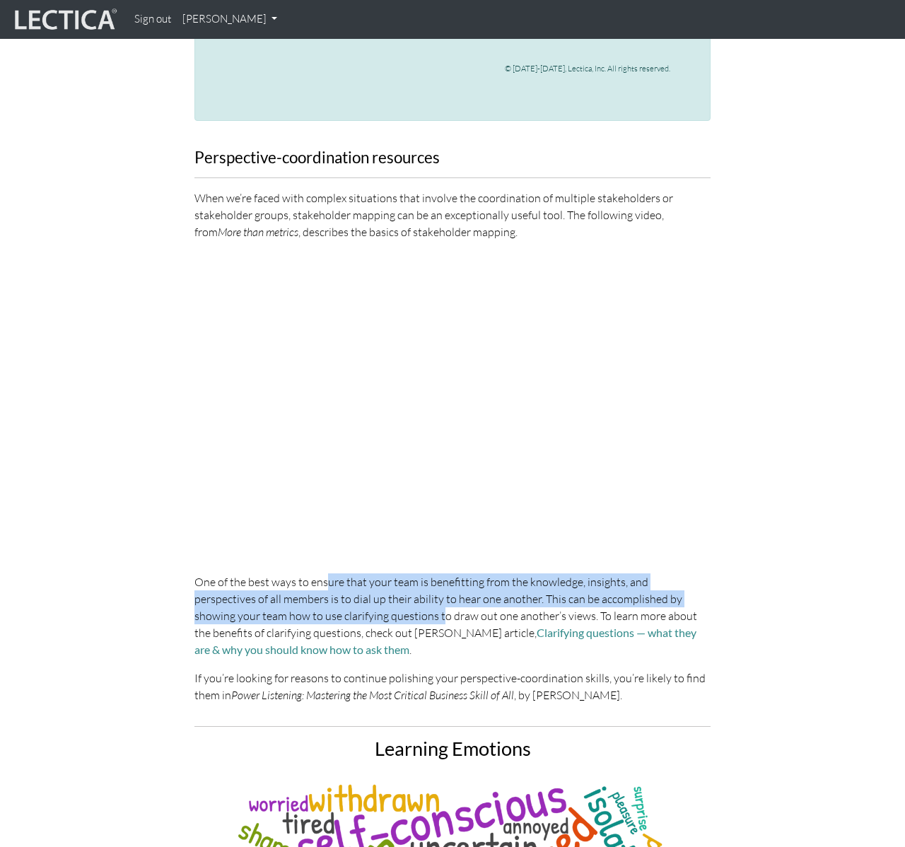
drag, startPoint x: 333, startPoint y: 553, endPoint x: 349, endPoint y: 589, distance: 39.6
click at [349, 589] on p "One of the best ways to ensure that your team is benefitting from the knowledge…" at bounding box center [453, 616] width 516 height 85
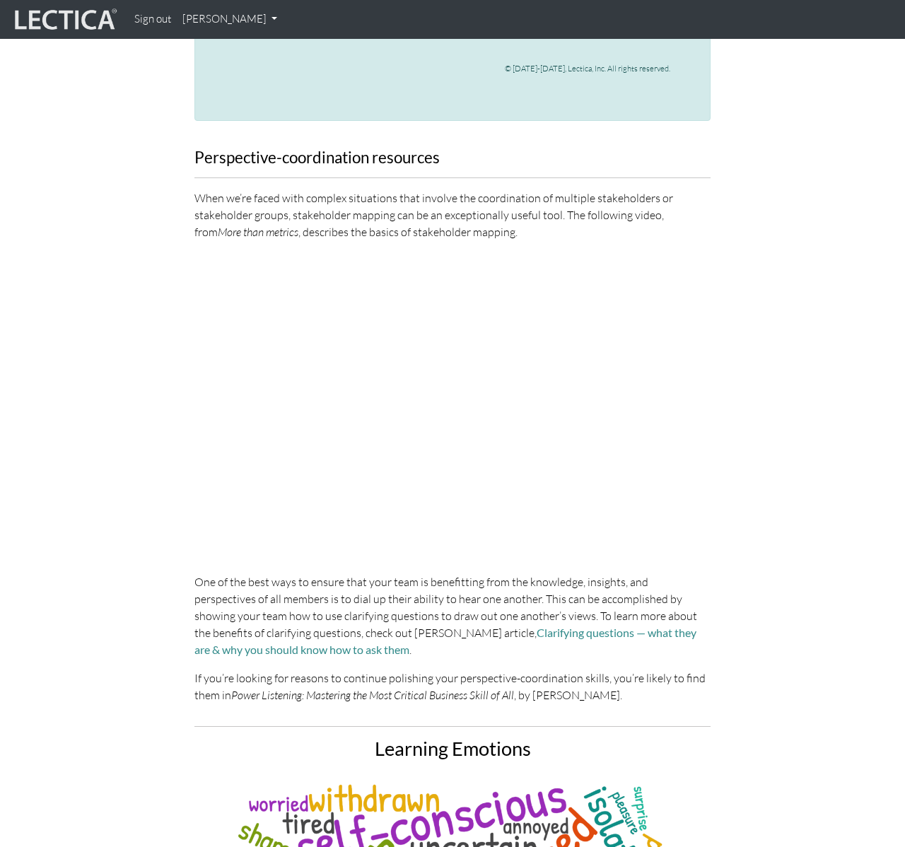
click at [651, 196] on p "When we’re faced with complex situations that involve the coordination of multi…" at bounding box center [453, 215] width 516 height 51
click at [748, 221] on div "Perspective-coordination resources When we’re faced with complex situations tha…" at bounding box center [453, 432] width 806 height 566
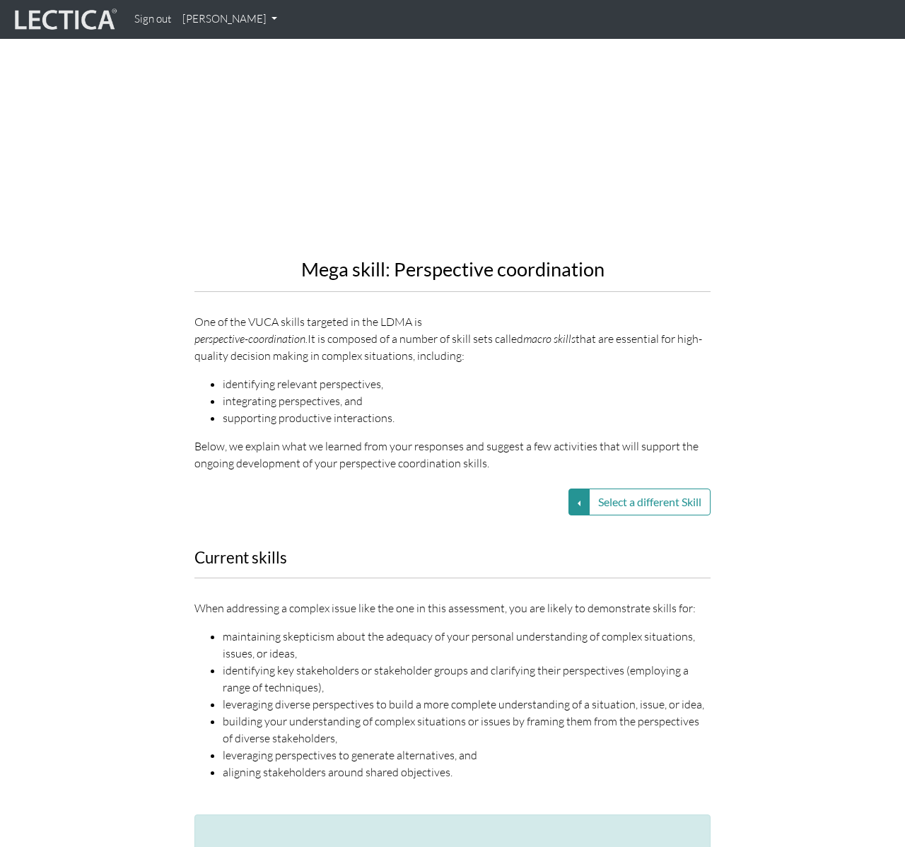
scroll to position [862, 0]
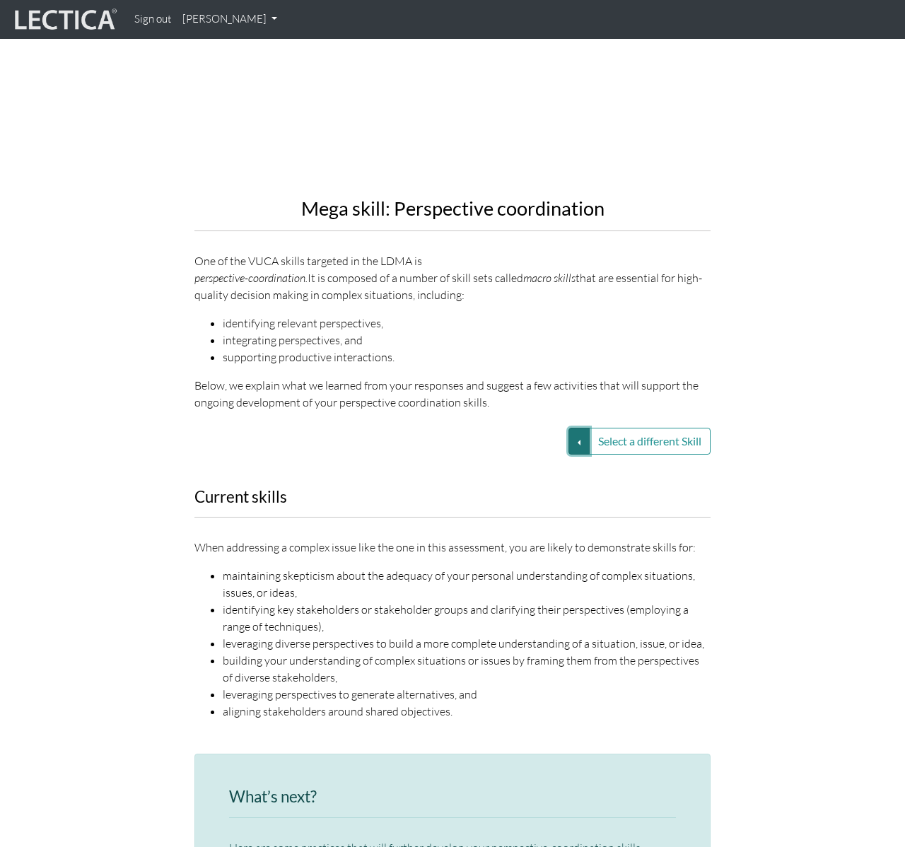
click at [576, 428] on button "Select a different Skill" at bounding box center [579, 441] width 21 height 27
click at [518, 467] on link "VUCA—Contextual thinking" at bounding box center [478, 475] width 151 height 16
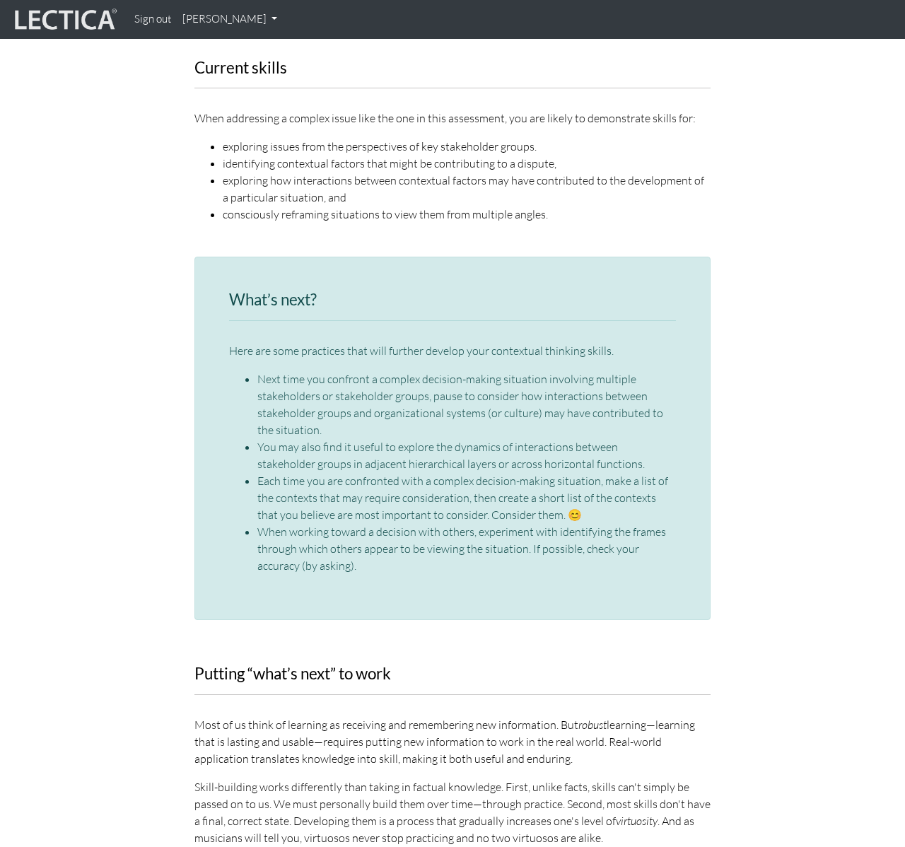
scroll to position [1352, 0]
drag, startPoint x: 196, startPoint y: 69, endPoint x: 280, endPoint y: 70, distance: 84.2
click at [282, 66] on h3 "Current skills" at bounding box center [453, 70] width 516 height 18
click at [299, 71] on h3 "Current skills" at bounding box center [453, 70] width 516 height 18
drag, startPoint x: 264, startPoint y: 70, endPoint x: 178, endPoint y: 68, distance: 85.6
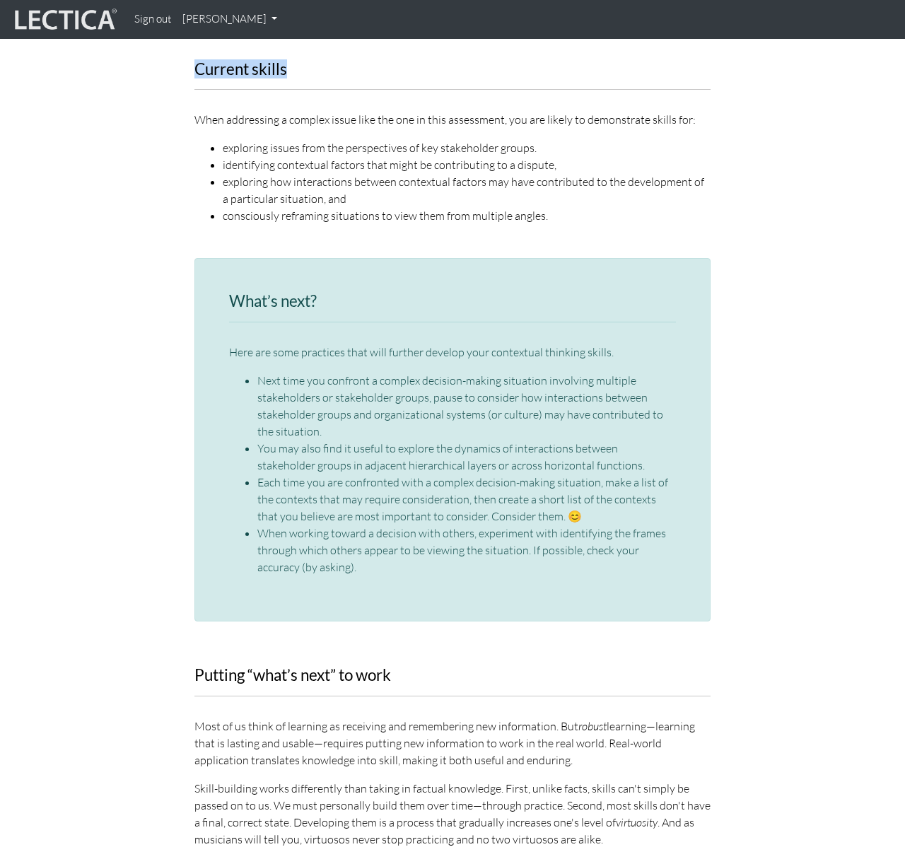
click at [178, 68] on div "Current skills When addressing a complex issue like the one in this assessment,…" at bounding box center [453, 151] width 806 height 181
copy h3 "Current skills"
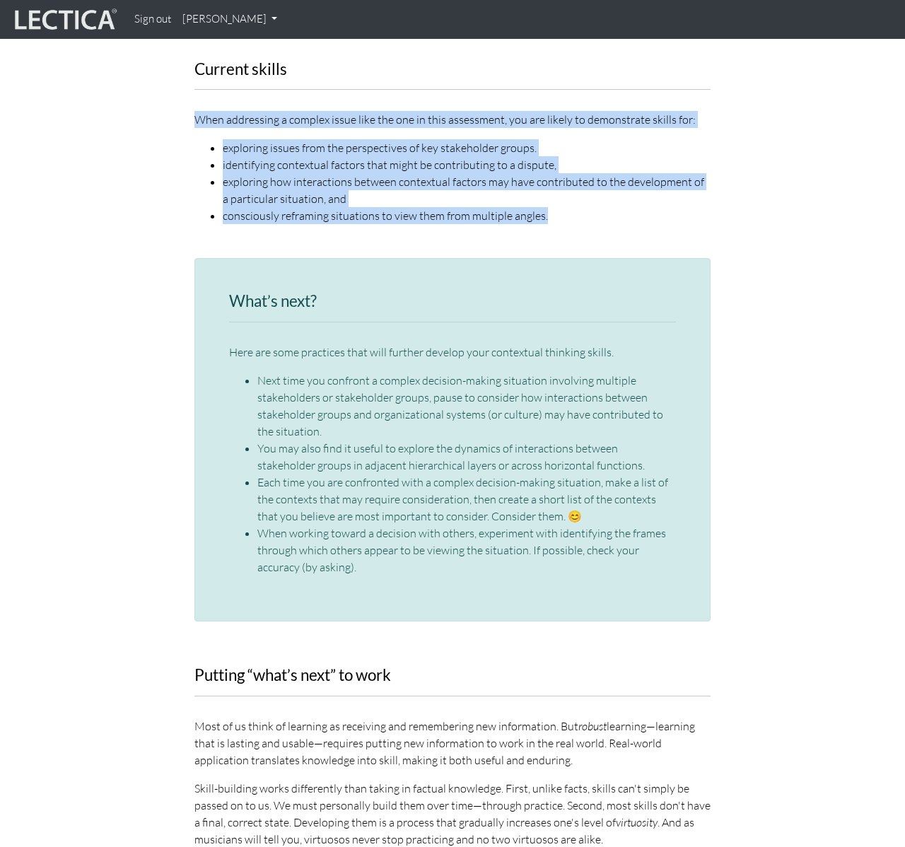
drag, startPoint x: 197, startPoint y: 119, endPoint x: 562, endPoint y: 212, distance: 376.7
click at [562, 212] on div "When addressing a complex issue like the one in this assessment, you are likely…" at bounding box center [453, 167] width 516 height 113
copy div "When addressing a complex issue like the one in this assessment, you are likely…"
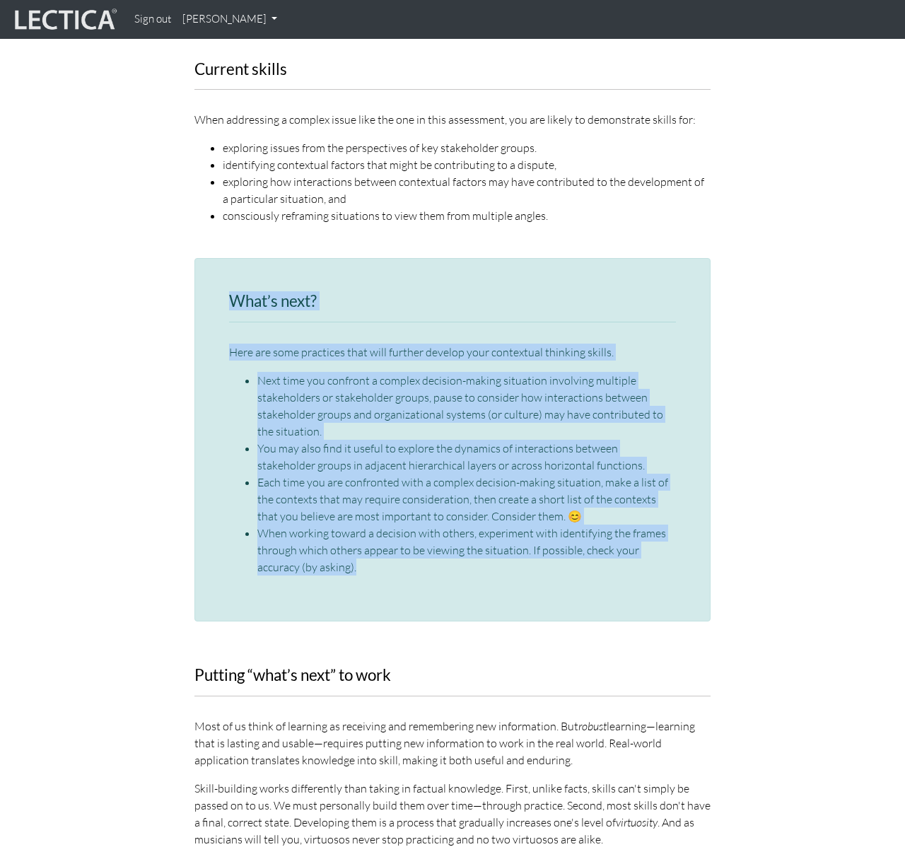
drag, startPoint x: 344, startPoint y: 540, endPoint x: 232, endPoint y: 307, distance: 258.5
click at [232, 307] on div "What’s next? Here are some practices that will further develop your contextual …" at bounding box center [452, 434] width 447 height 283
copy div "What’s next? Here are some practices that will further develop your contextual …"
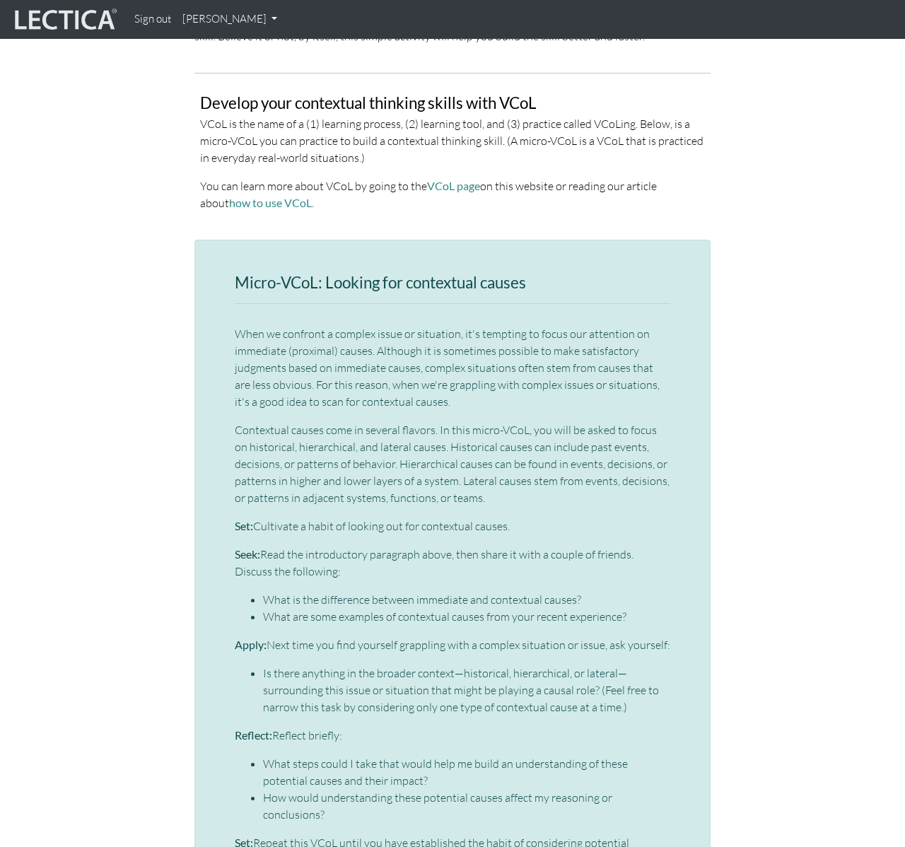
scroll to position [2326, 0]
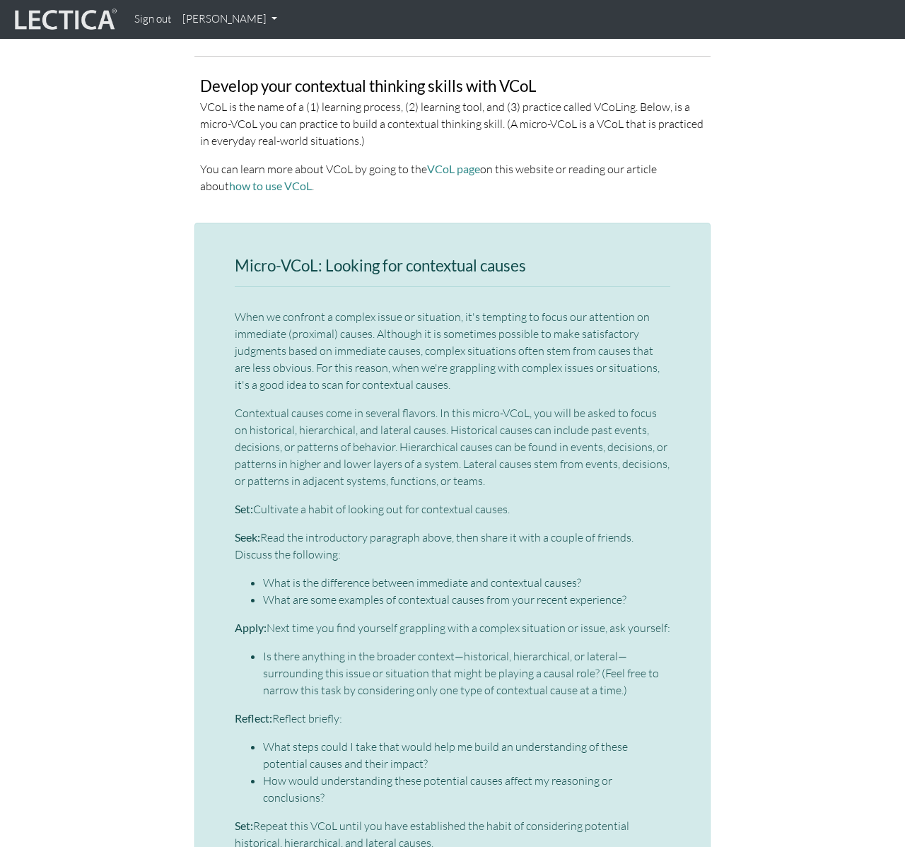
click at [238, 100] on p "VCoL is the name of a (1) learning process, (2) learning tool, and (3) practice…" at bounding box center [452, 123] width 505 height 51
drag, startPoint x: 203, startPoint y: 86, endPoint x: 464, endPoint y: 82, distance: 261.0
click at [464, 82] on h3 "Develop your contextual thinking skills with VCoL" at bounding box center [452, 87] width 505 height 18
drag, startPoint x: 326, startPoint y: 262, endPoint x: 526, endPoint y: 265, distance: 199.5
click at [527, 264] on h3 "Micro-VCoL: Looking for contextual causes" at bounding box center [453, 266] width 436 height 18
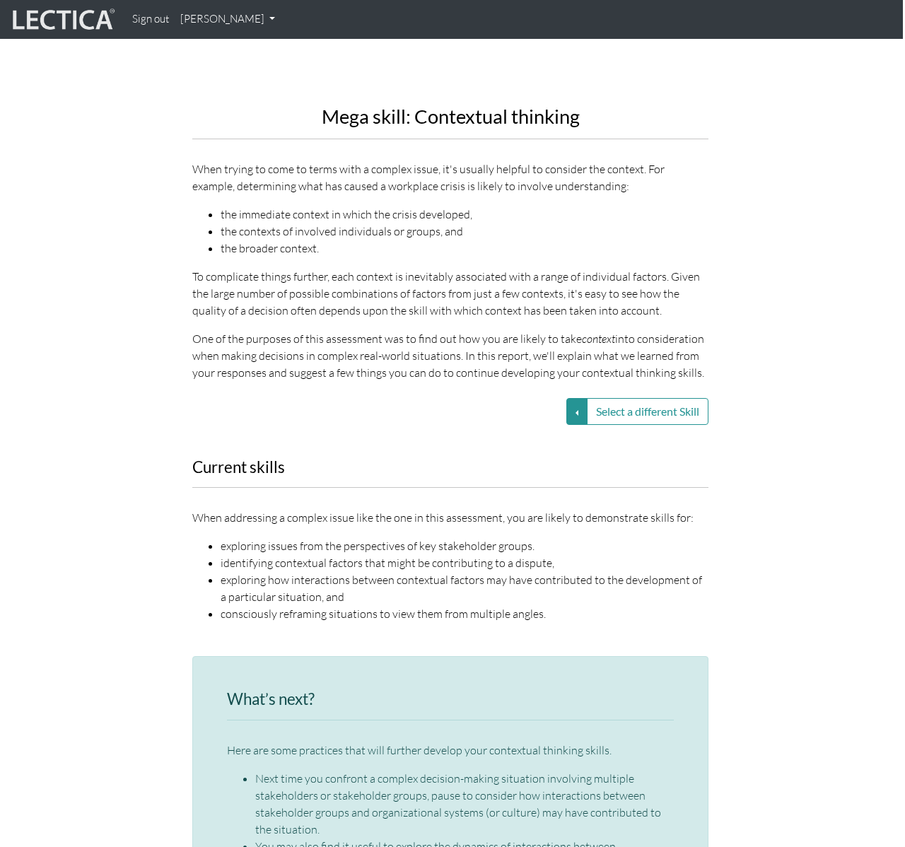
scroll to position [949, 2]
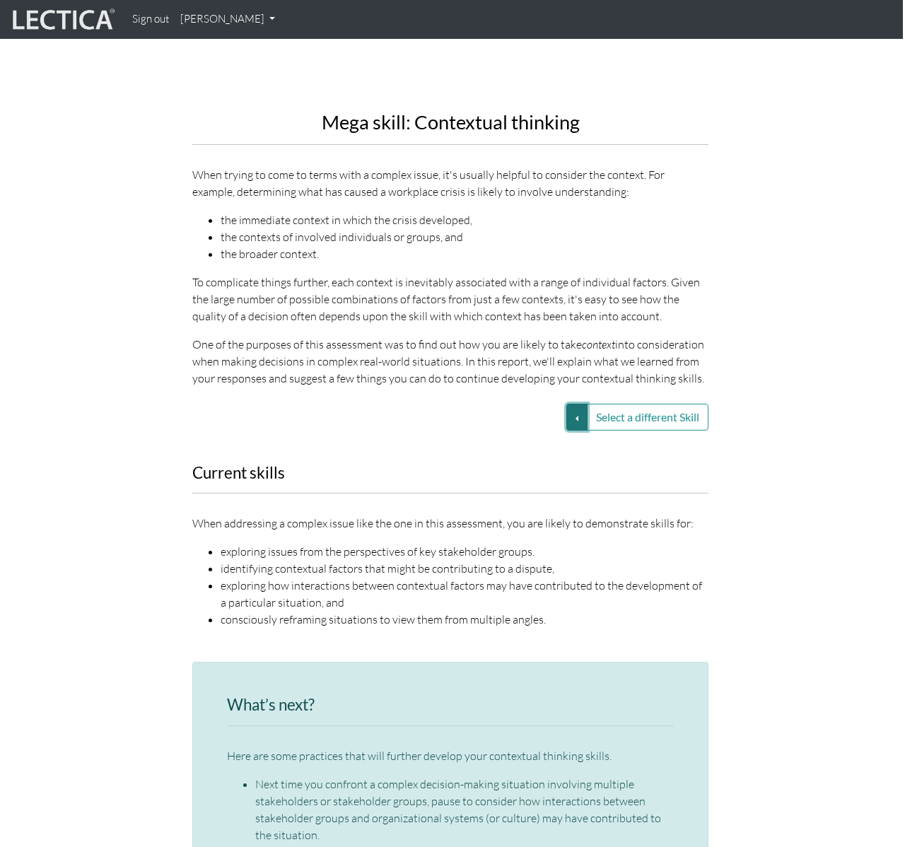
click at [574, 422] on button "Select a different Skill" at bounding box center [577, 417] width 21 height 27
click at [514, 466] on link "VUCA—Decision-making process" at bounding box center [476, 468] width 151 height 16
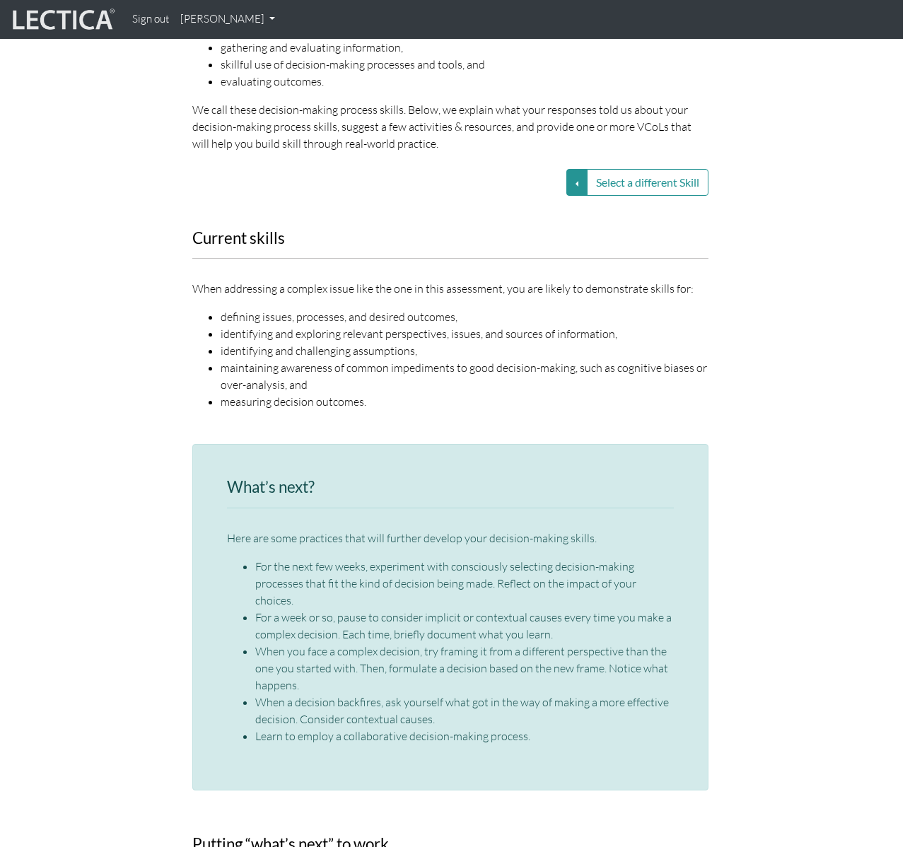
scroll to position [1167, 2]
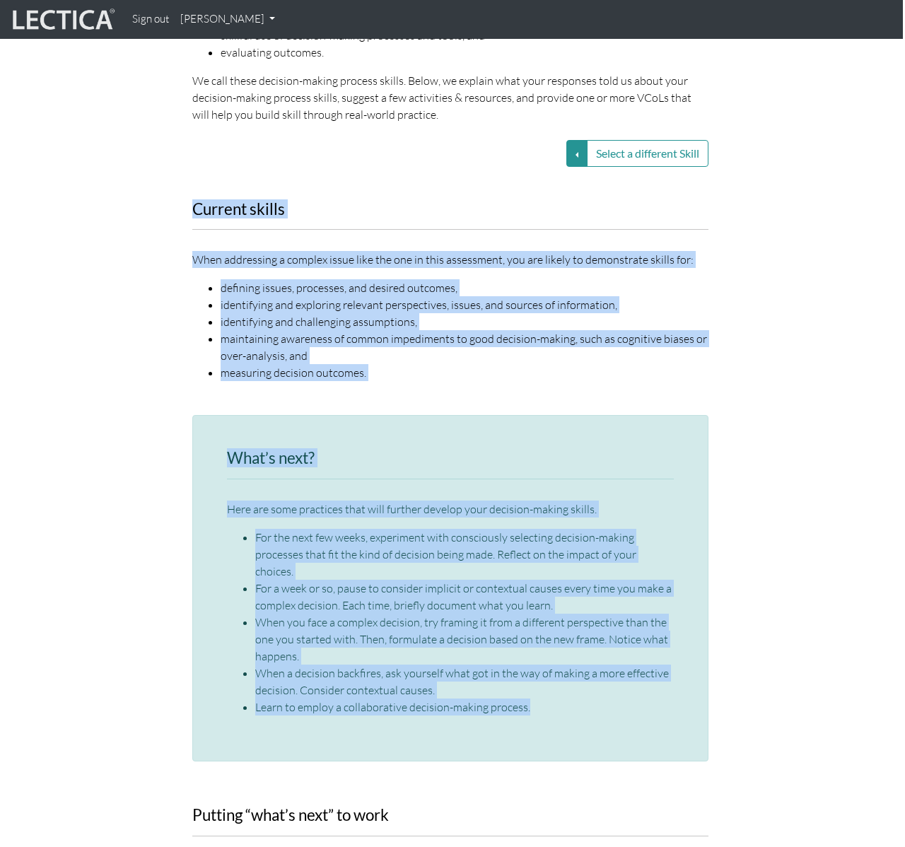
drag, startPoint x: 195, startPoint y: 207, endPoint x: 549, endPoint y: 690, distance: 599.7
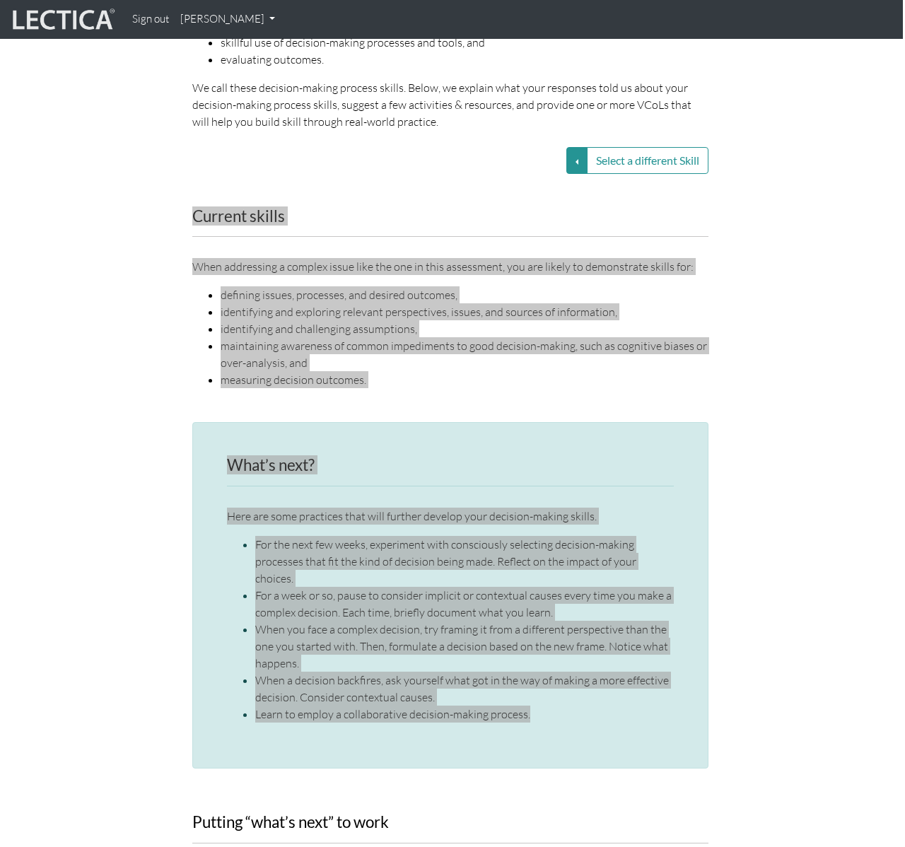
scroll to position [1160, 0]
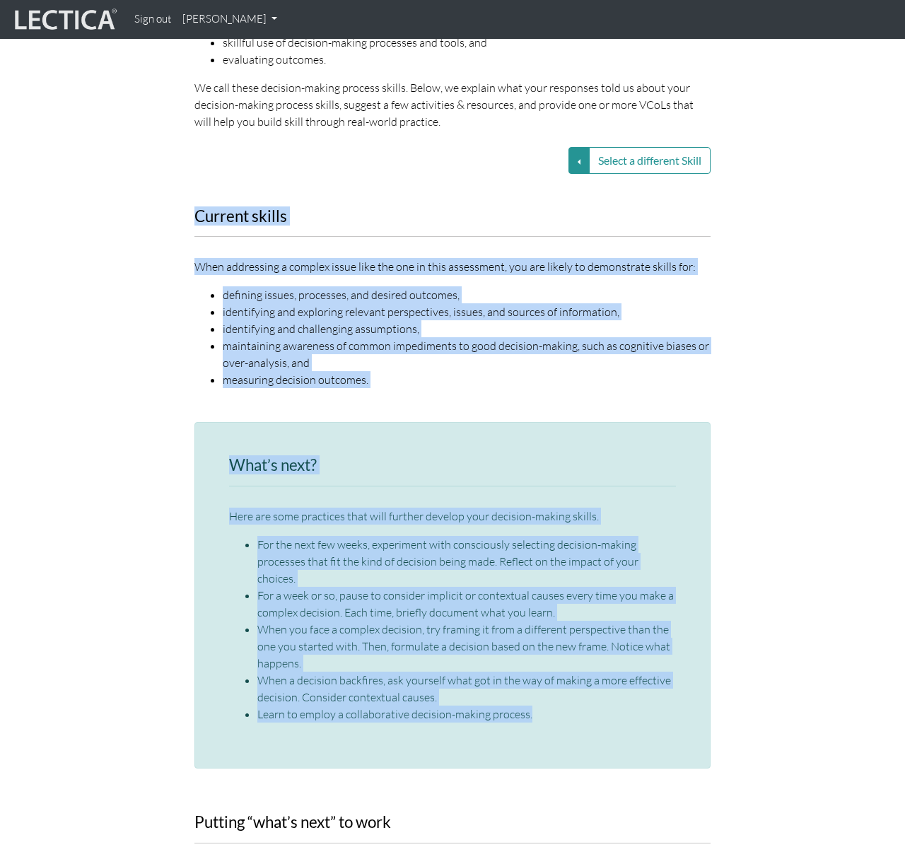
click at [357, 365] on li "maintaining awareness of common impediments to good decision-making, such as co…" at bounding box center [467, 354] width 488 height 34
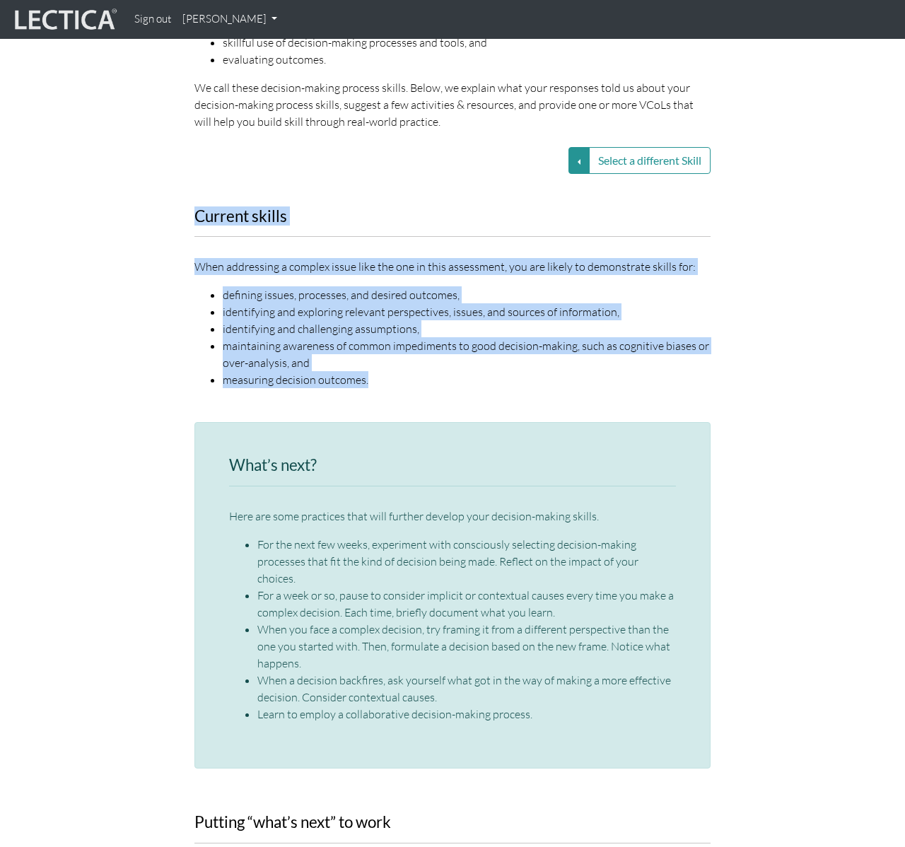
drag, startPoint x: 367, startPoint y: 379, endPoint x: 195, endPoint y: 223, distance: 232.9
click at [195, 223] on div "Current skills When addressing a complex issue like the one in this assessment,…" at bounding box center [453, 307] width 538 height 198
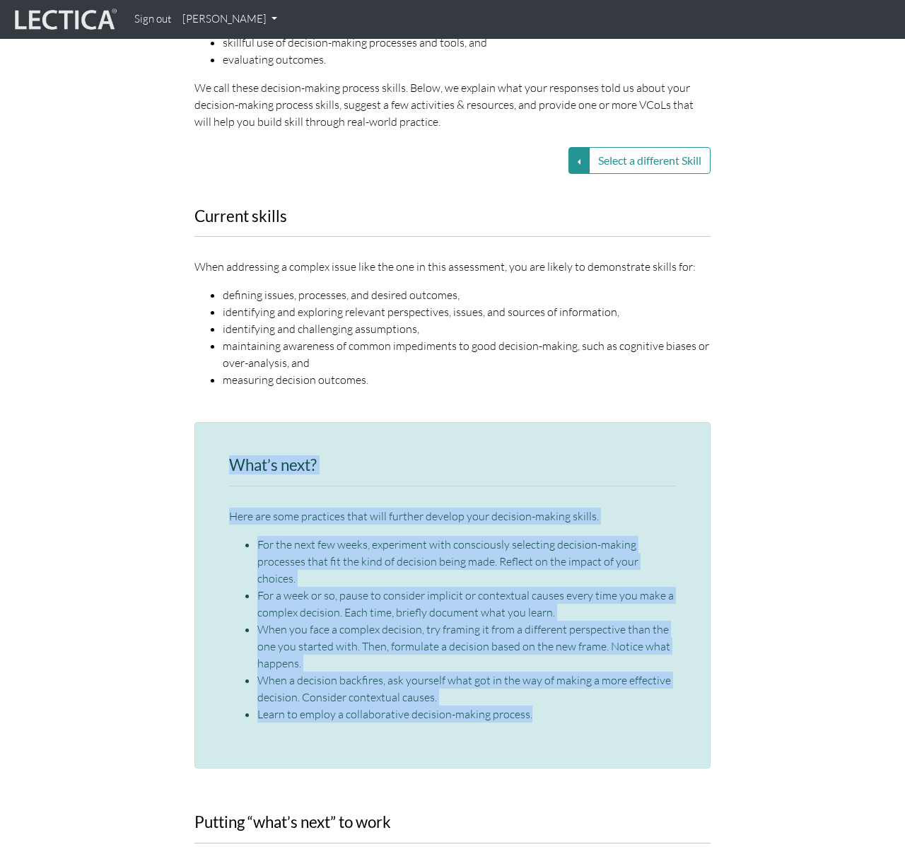
drag, startPoint x: 543, startPoint y: 700, endPoint x: 219, endPoint y: 468, distance: 397.5
click at [223, 468] on div "What’s next? Here are some practices that will further develop your decision-ma…" at bounding box center [453, 595] width 516 height 347
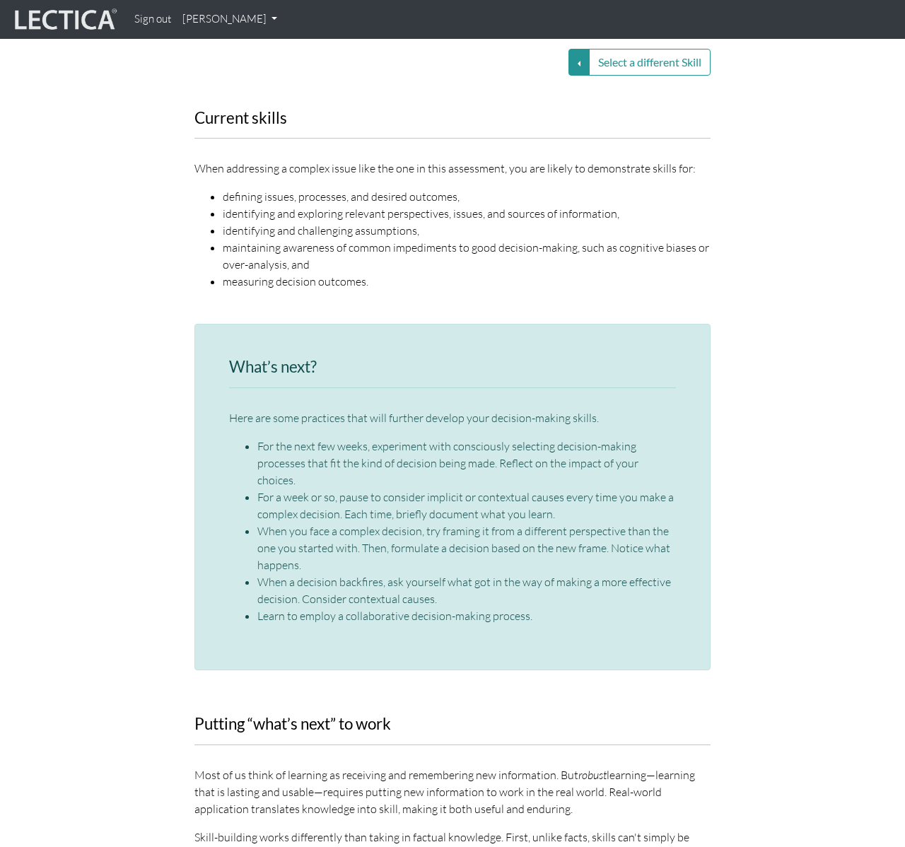
click at [199, 286] on ul "defining issues, processes, and desired outcomes, identifying and exploring rel…" at bounding box center [453, 239] width 516 height 102
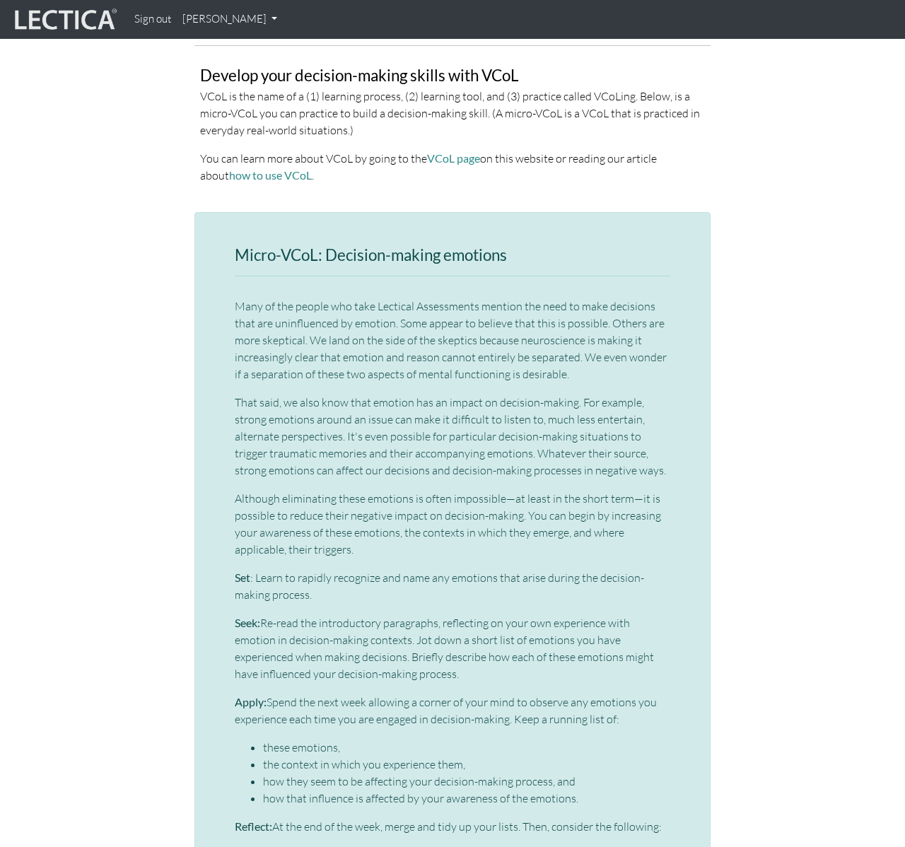
scroll to position [2292, 0]
drag, startPoint x: 327, startPoint y: 236, endPoint x: 518, endPoint y: 236, distance: 191.7
click at [518, 245] on h3 "Micro-VCoL: Decision-making emotions" at bounding box center [453, 254] width 436 height 18
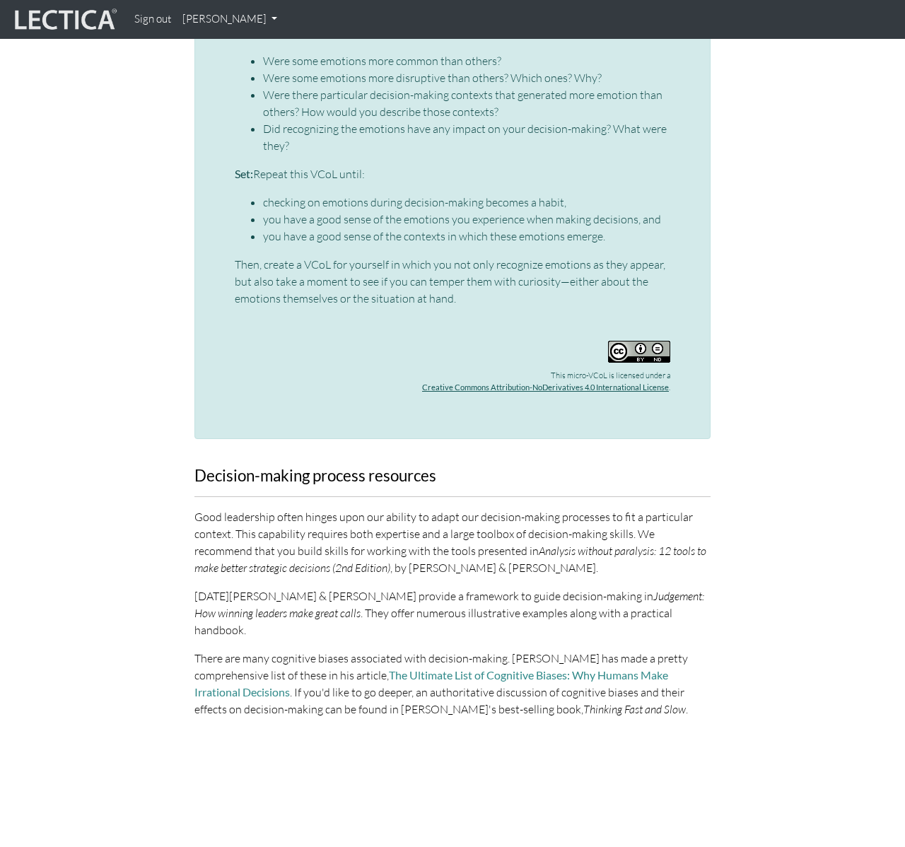
scroll to position [3175, 0]
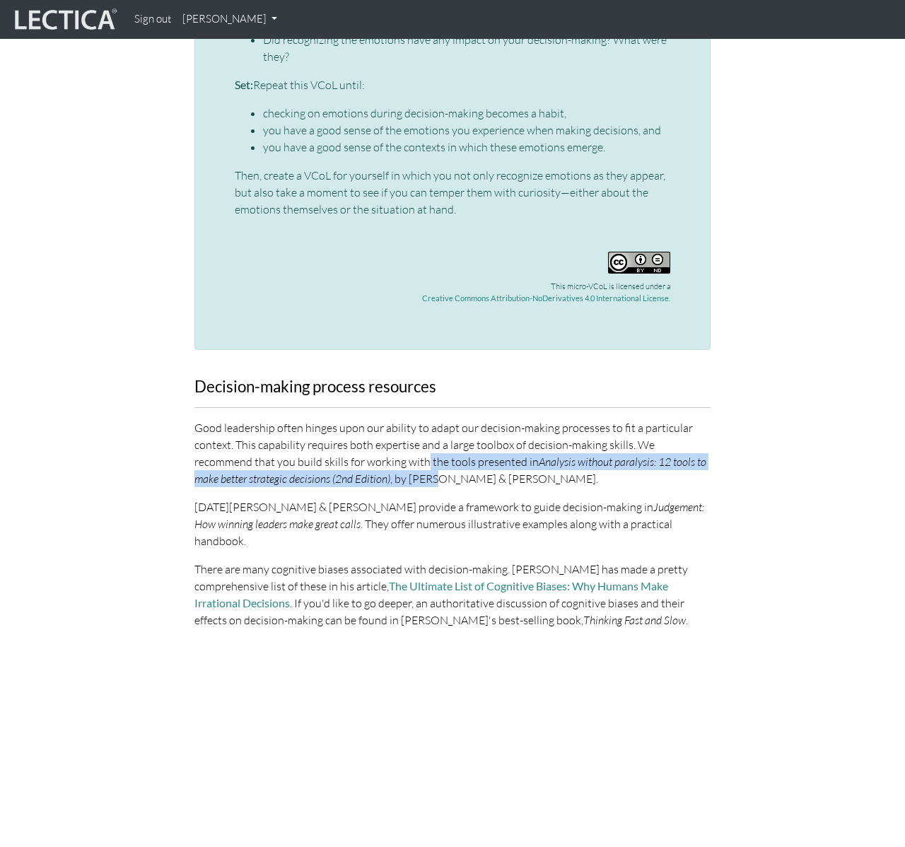
drag, startPoint x: 366, startPoint y: 439, endPoint x: 385, endPoint y: 469, distance: 35.3
click at [385, 469] on p "Good leadership often hinges upon our ability to adapt our decision-making proc…" at bounding box center [453, 453] width 516 height 68
click at [367, 462] on p "Good leadership often hinges upon our ability to adapt our decision-making proc…" at bounding box center [453, 453] width 516 height 68
drag, startPoint x: 368, startPoint y: 446, endPoint x: 513, endPoint y: 462, distance: 145.9
click at [513, 462] on p "Good leadership often hinges upon our ability to adapt our decision-making proc…" at bounding box center [453, 453] width 516 height 68
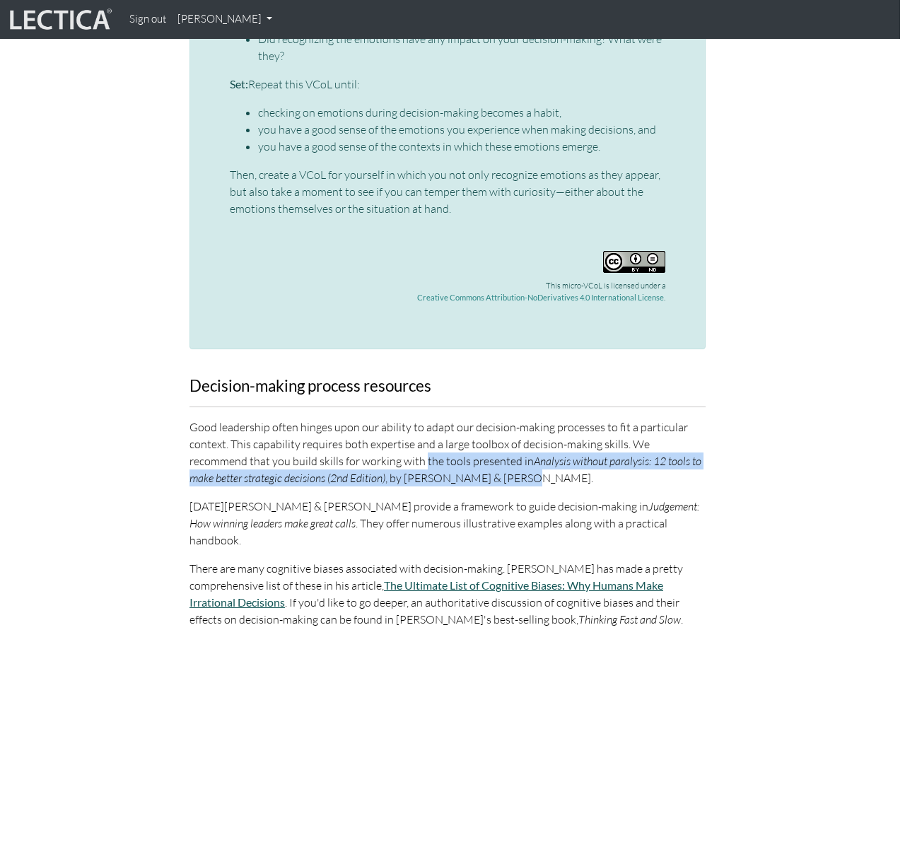
scroll to position [3300, 5]
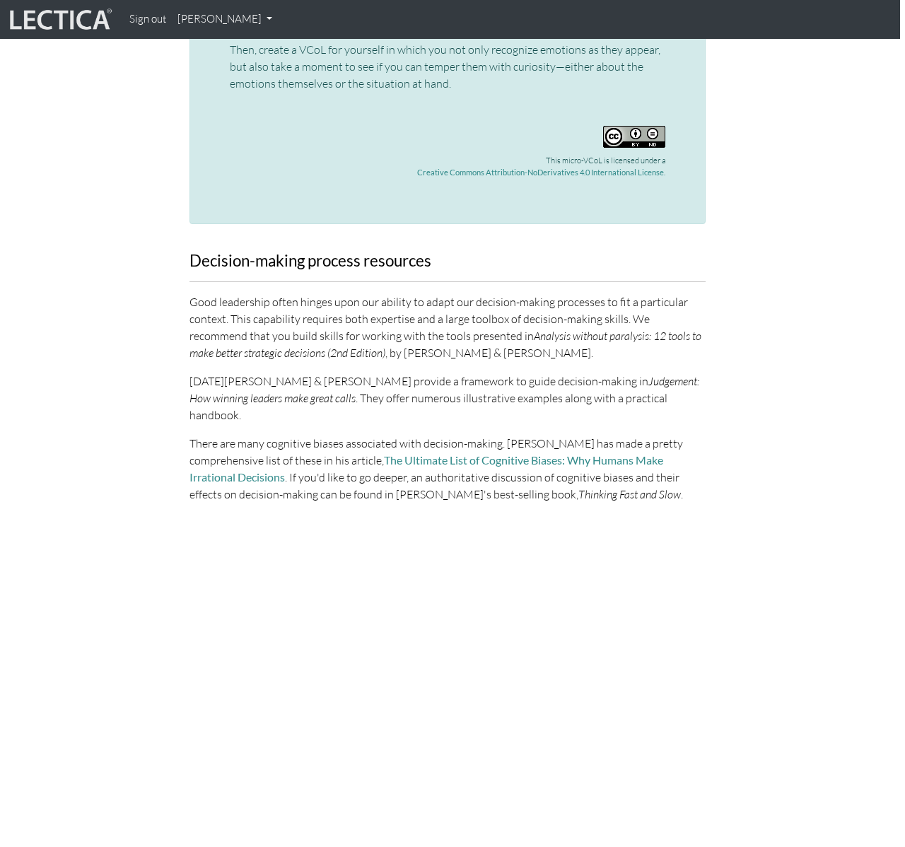
click at [533, 468] on div "Decision-making process resources Good leadership often hinges upon our ability…" at bounding box center [448, 534] width 516 height 562
drag, startPoint x: 394, startPoint y: 460, endPoint x: 702, endPoint y: 458, distance: 307.7
click at [702, 458] on p "There are many cognitive biases associated with decision-making. [PERSON_NAME] …" at bounding box center [448, 469] width 516 height 68
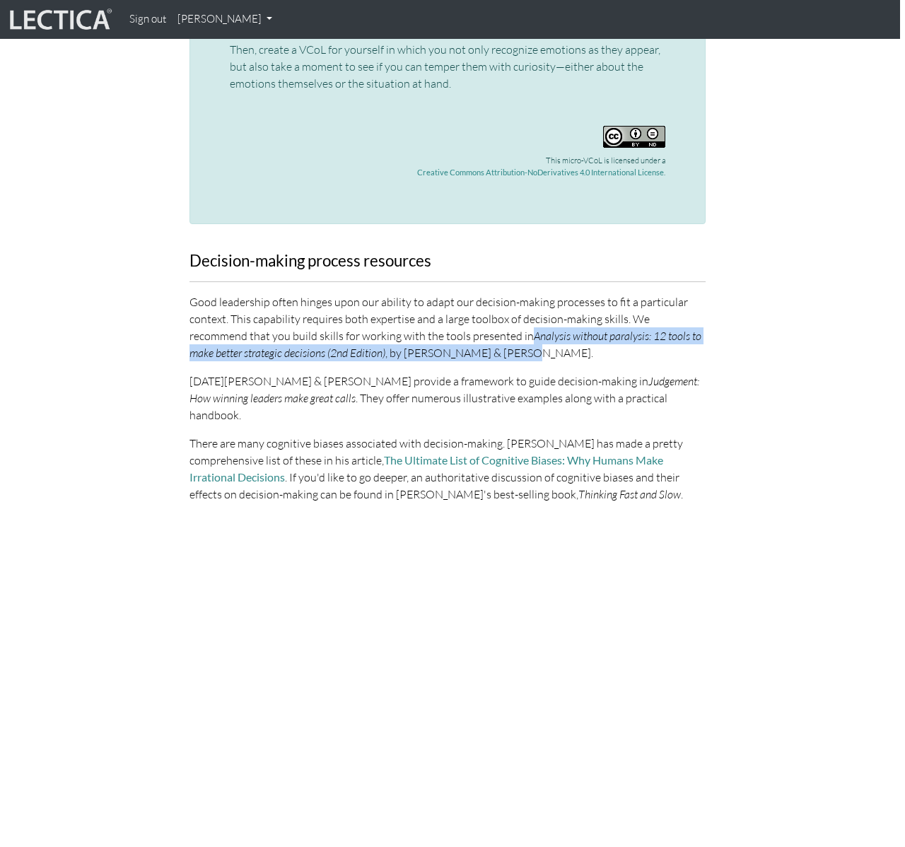
drag, startPoint x: 469, startPoint y: 318, endPoint x: 481, endPoint y: 330, distance: 17.5
click at [481, 330] on p "Good leadership often hinges upon our ability to adapt our decision-making proc…" at bounding box center [448, 328] width 516 height 68
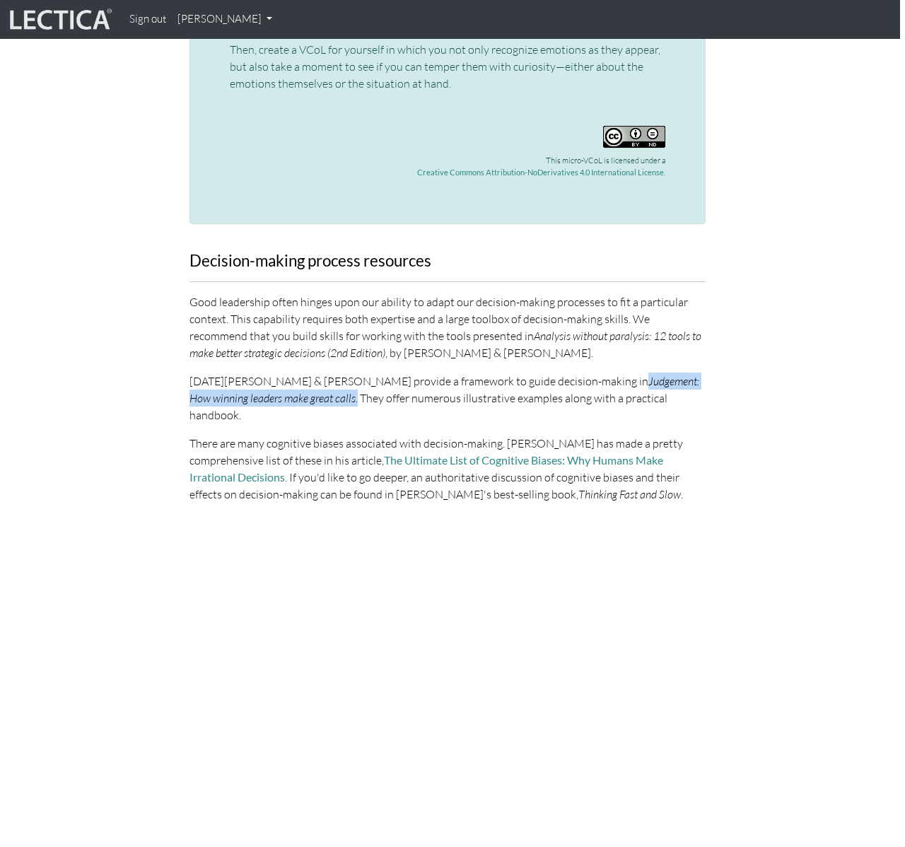
drag, startPoint x: 562, startPoint y: 362, endPoint x: 297, endPoint y: 378, distance: 265.7
click at [298, 378] on p "[DATE][PERSON_NAME] & [PERSON_NAME] provide a framework to guide decision-makin…" at bounding box center [448, 398] width 516 height 51
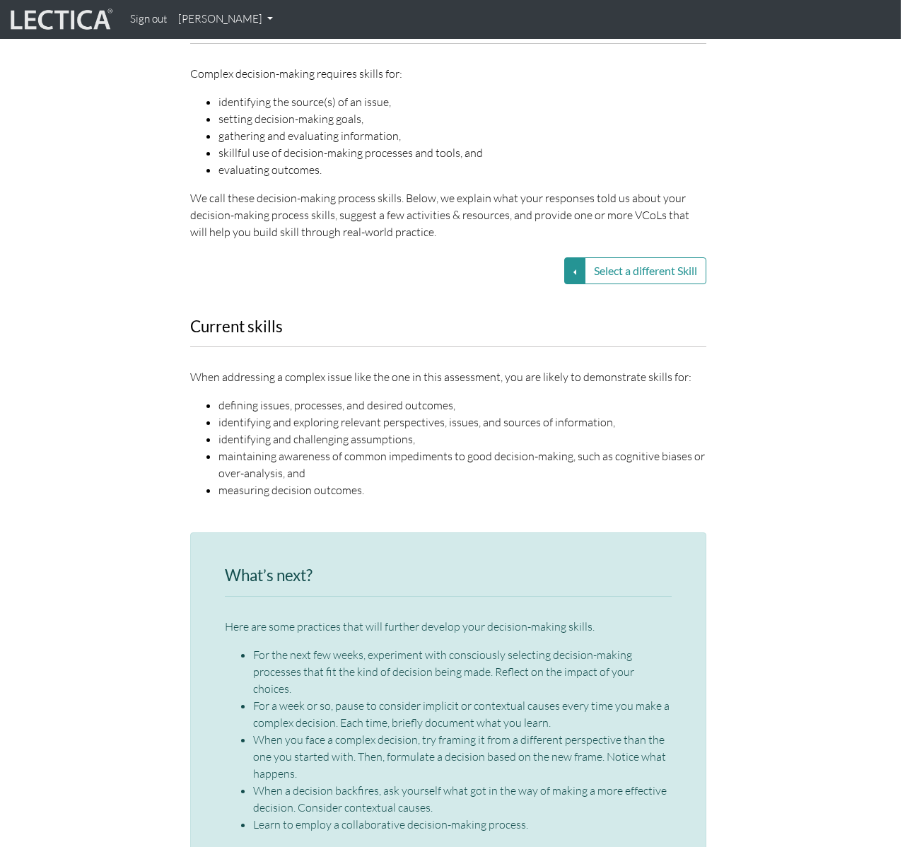
scroll to position [1125, 4]
